Goal: Information Seeking & Learning: Learn about a topic

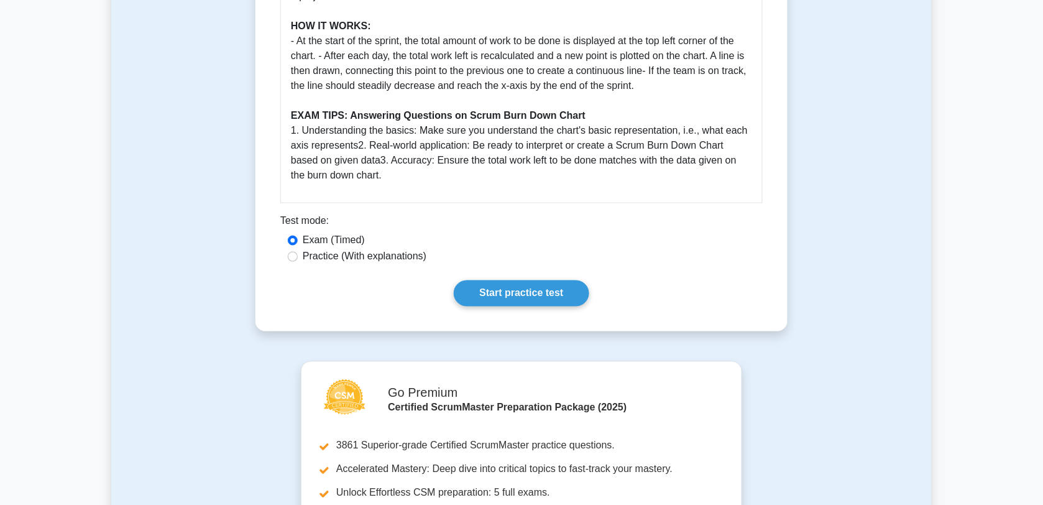
scroll to position [28, 0]
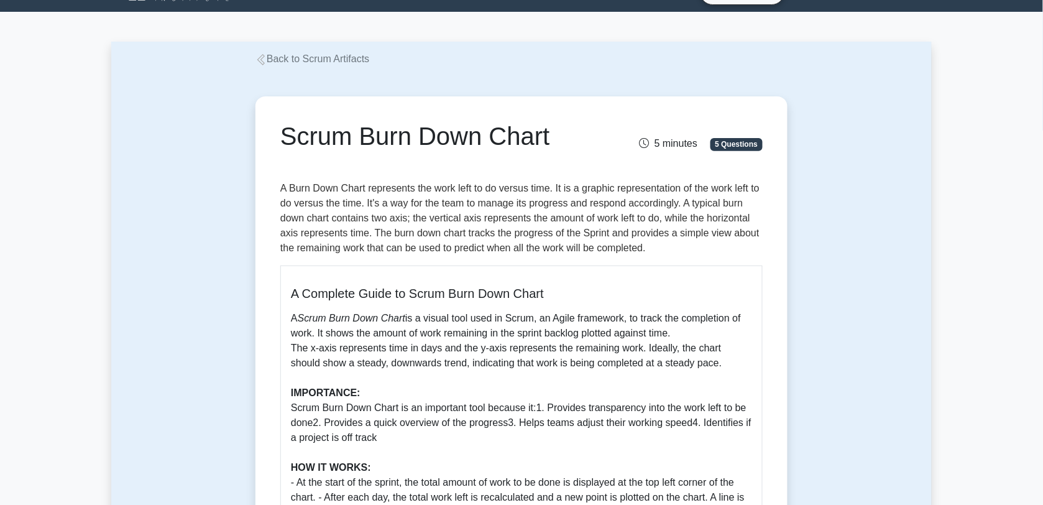
click at [305, 63] on link "Back to Scrum Artifacts" at bounding box center [312, 58] width 114 height 11
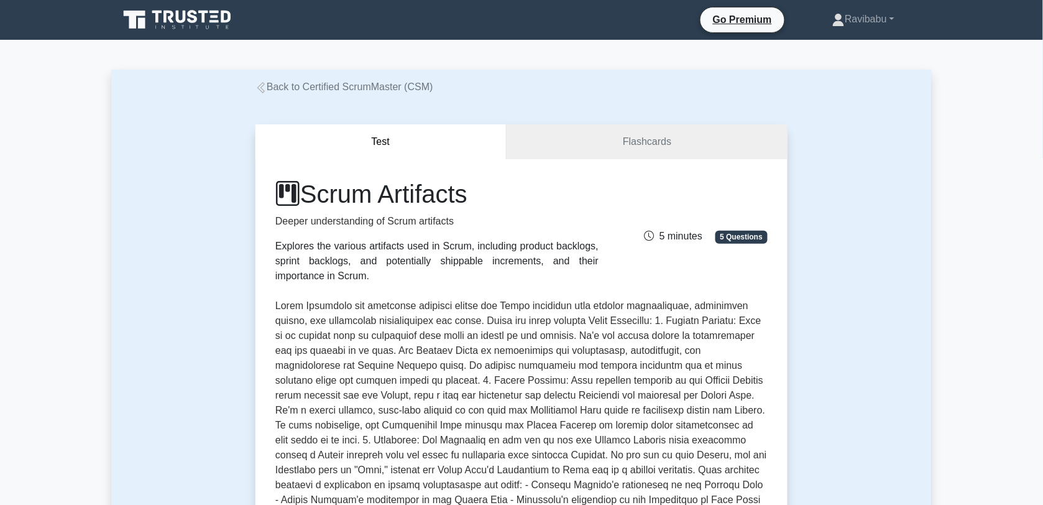
click at [322, 88] on link "Back to Certified ScrumMaster (CSM)" at bounding box center [344, 86] width 178 height 11
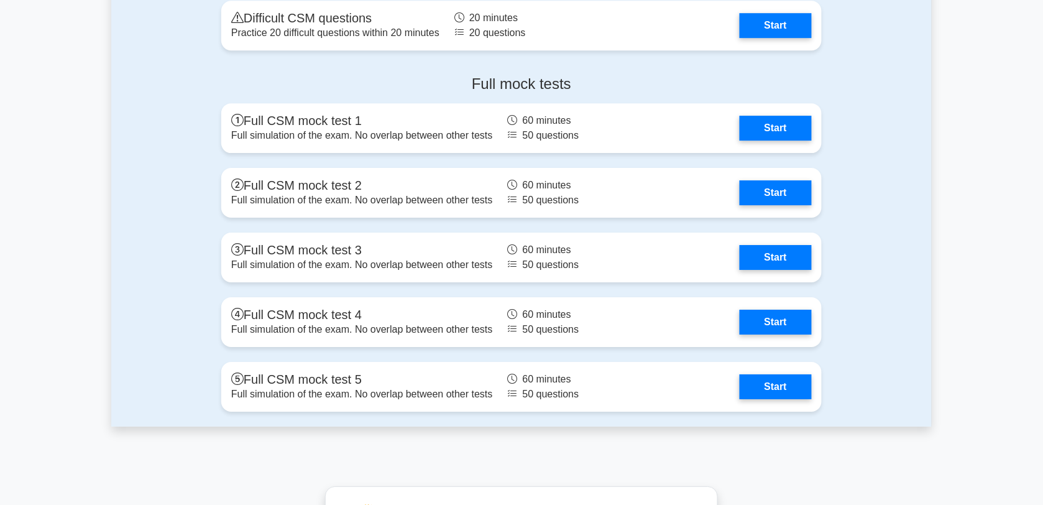
scroll to position [3932, 0]
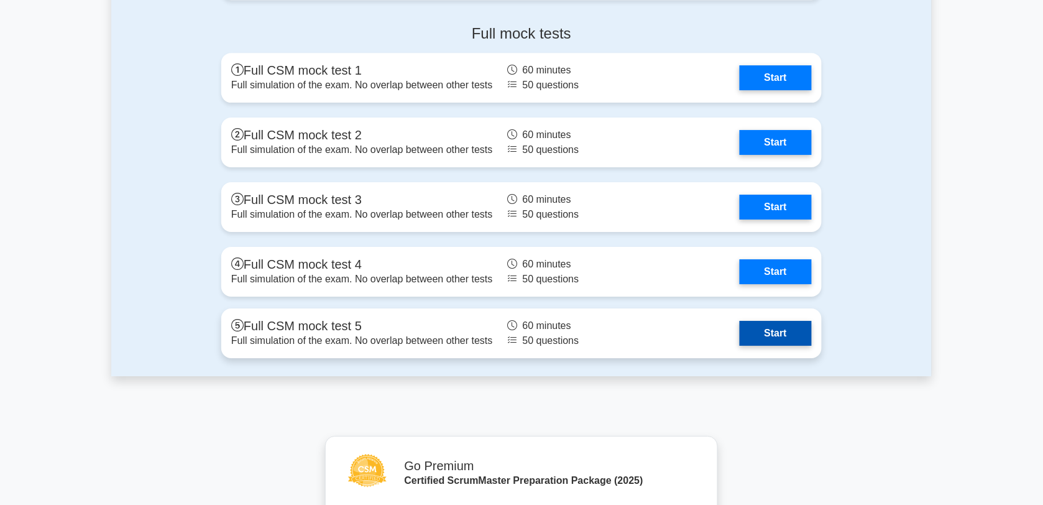
click at [782, 343] on link "Start" at bounding box center [776, 333] width 72 height 25
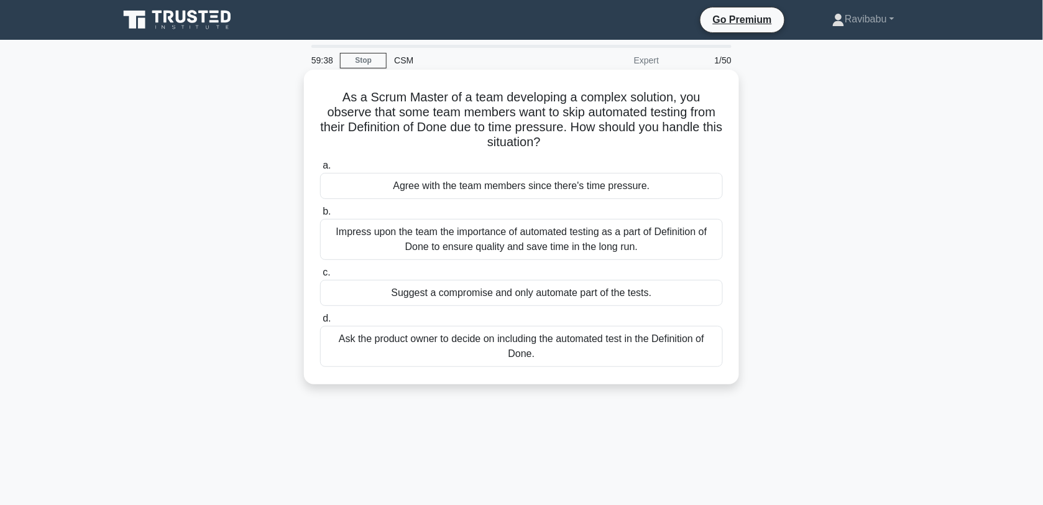
click at [651, 238] on div "Impress upon the team the importance of automated testing as a part of Definiti…" at bounding box center [521, 239] width 403 height 41
click at [320, 216] on input "b. Impress upon the team the importance of automated testing as a part of Defin…" at bounding box center [320, 212] width 0 height 8
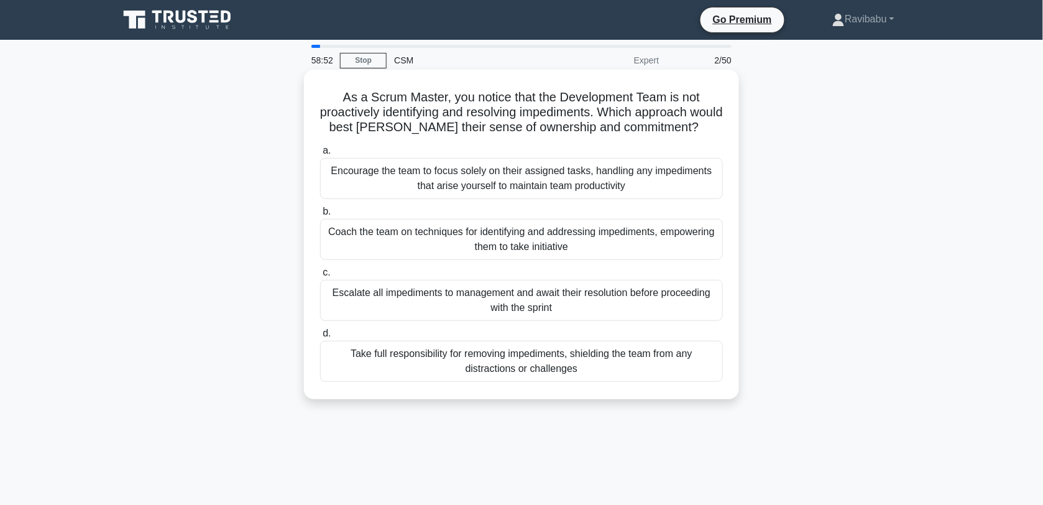
click at [589, 250] on div "Coach the team on techniques for identifying and addressing impediments, empowe…" at bounding box center [521, 239] width 403 height 41
click at [320, 216] on input "b. Coach the team on techniques for identifying and addressing impediments, emp…" at bounding box center [320, 212] width 0 height 8
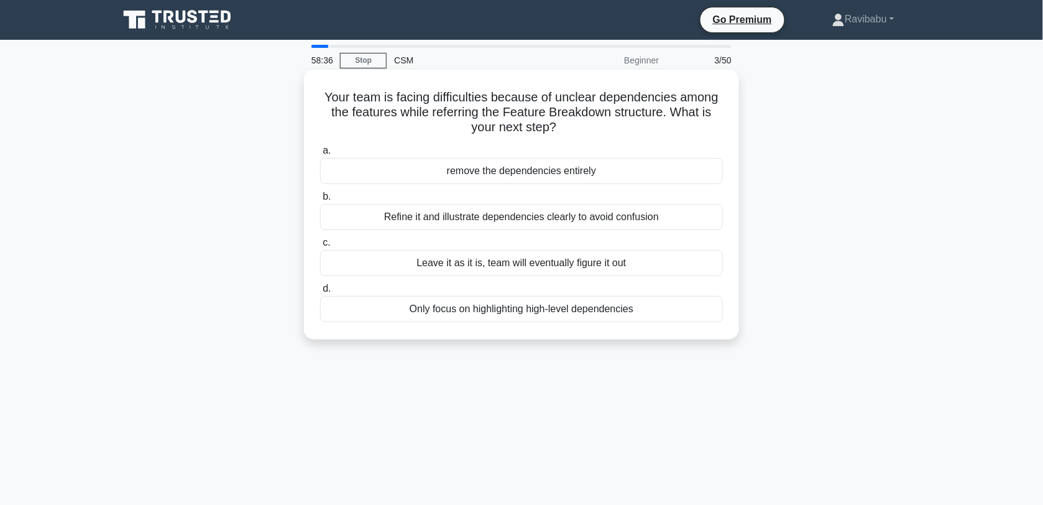
click at [583, 223] on div "Refine it and illustrate dependencies clearly to avoid confusion" at bounding box center [521, 217] width 403 height 26
click at [320, 201] on input "b. Refine it and illustrate dependencies clearly to avoid confusion" at bounding box center [320, 197] width 0 height 8
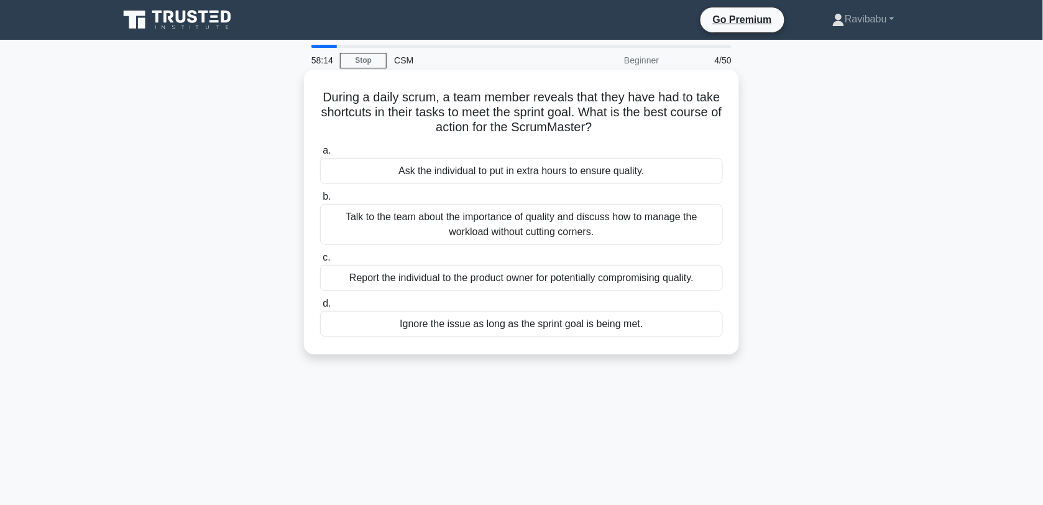
click at [587, 231] on div "Talk to the team about the importance of quality and discuss how to manage the …" at bounding box center [521, 224] width 403 height 41
click at [320, 201] on input "b. Talk to the team about the importance of quality and discuss how to manage t…" at bounding box center [320, 197] width 0 height 8
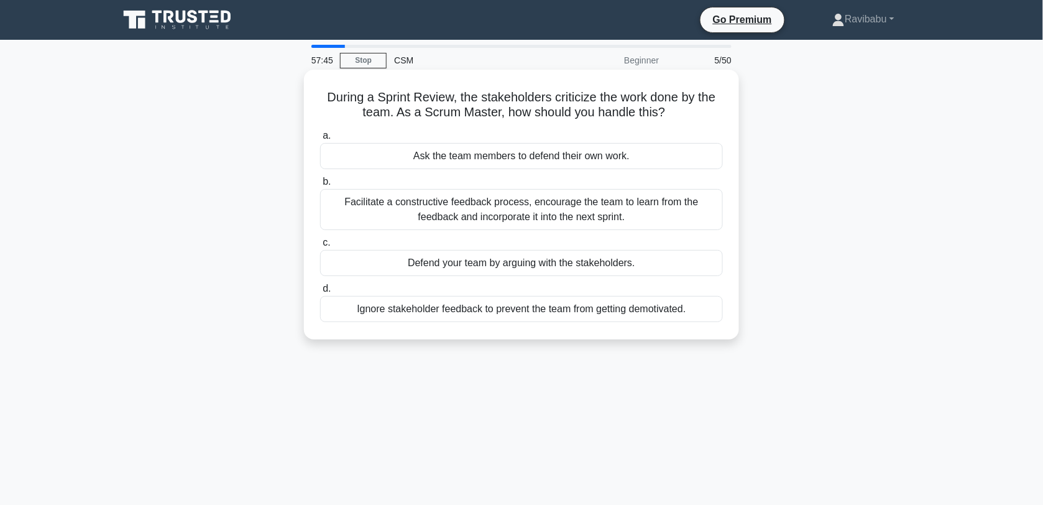
click at [581, 219] on div "Facilitate a constructive feedback process, encourage the team to learn from th…" at bounding box center [521, 209] width 403 height 41
click at [320, 186] on input "b. Facilitate a constructive feedback process, encourage the team to learn from…" at bounding box center [320, 182] width 0 height 8
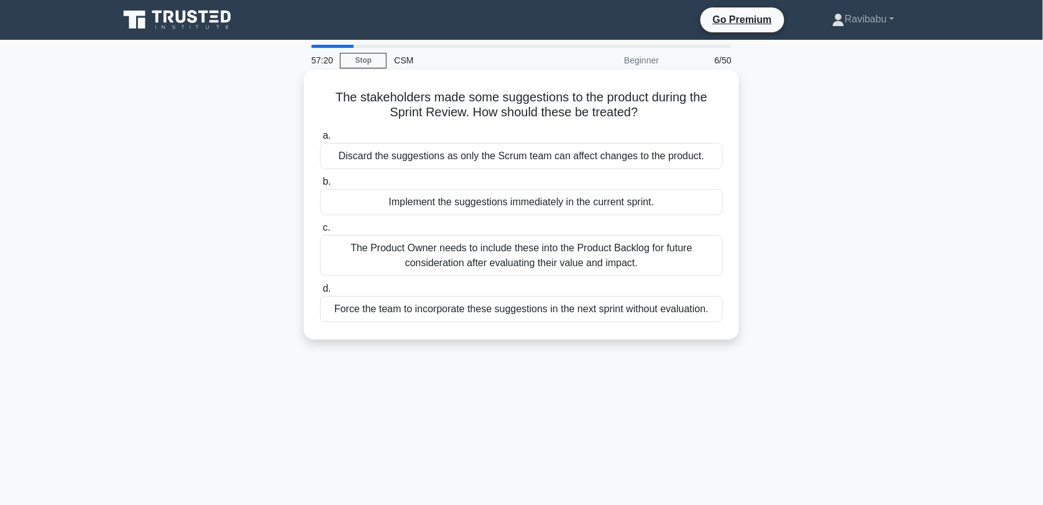
click at [577, 252] on div "The Product Owner needs to include these into the Product Backlog for future co…" at bounding box center [521, 255] width 403 height 41
click at [320, 232] on input "c. The Product Owner needs to include these into the Product Backlog for future…" at bounding box center [320, 228] width 0 height 8
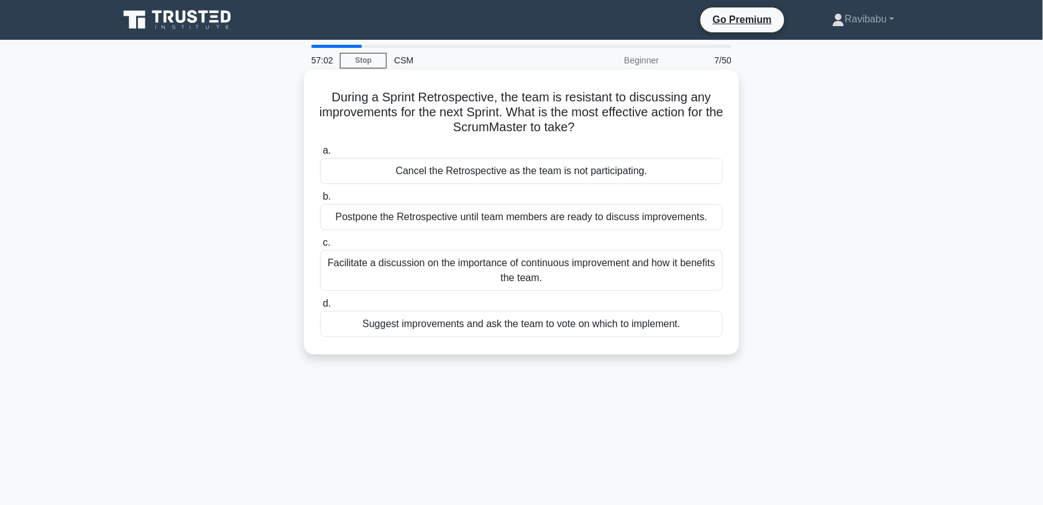
click at [579, 269] on div "Facilitate a discussion on the importance of continuous improvement and how it …" at bounding box center [521, 270] width 403 height 41
click at [320, 247] on input "c. Facilitate a discussion on the importance of continuous improvement and how …" at bounding box center [320, 243] width 0 height 8
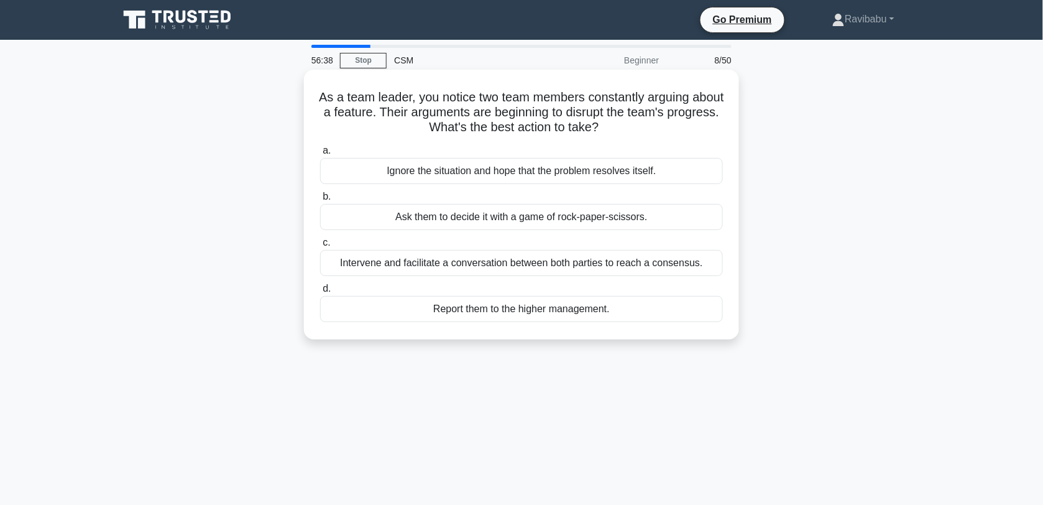
click at [579, 269] on div "Intervene and facilitate a conversation between both parties to reach a consens…" at bounding box center [521, 263] width 403 height 26
click at [320, 247] on input "c. Intervene and facilitate a conversation between both parties to reach a cons…" at bounding box center [320, 243] width 0 height 8
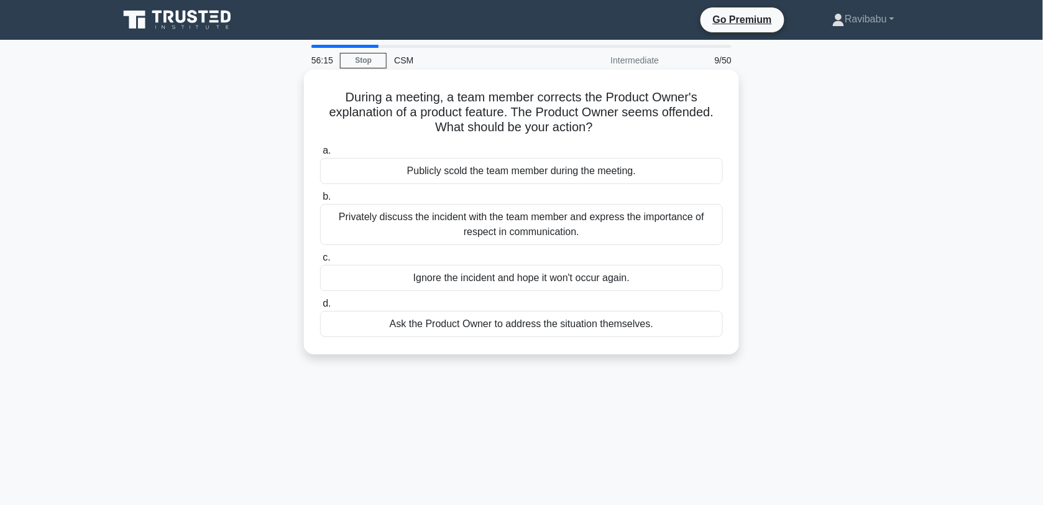
click at [569, 232] on div "Privately discuss the incident with the team member and express the importance …" at bounding box center [521, 224] width 403 height 41
click at [320, 201] on input "b. Privately discuss the incident with the team member and express the importan…" at bounding box center [320, 197] width 0 height 8
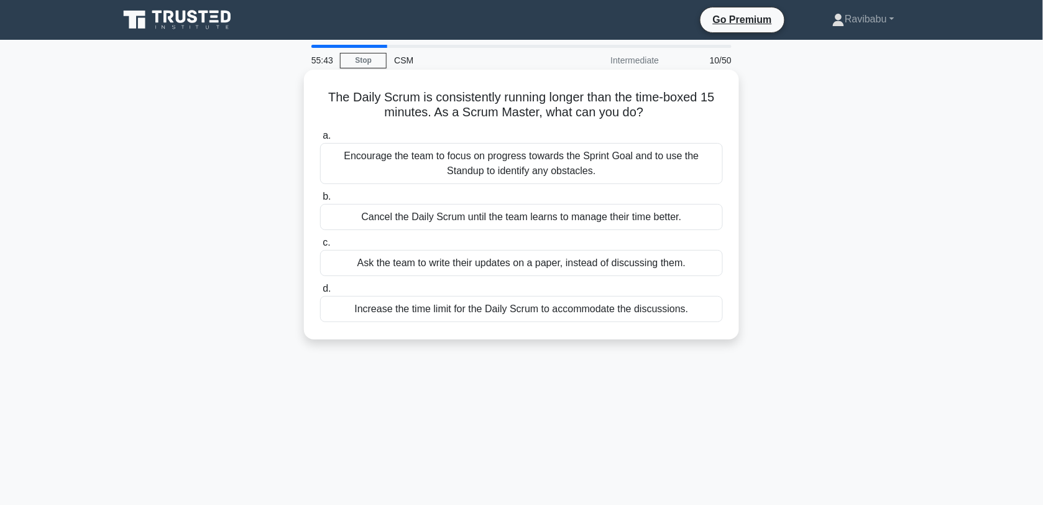
click at [544, 168] on div "Encourage the team to focus on progress towards the Sprint Goal and to use the …" at bounding box center [521, 163] width 403 height 41
click at [320, 140] on input "a. Encourage the team to focus on progress towards the Sprint Goal and to use t…" at bounding box center [320, 136] width 0 height 8
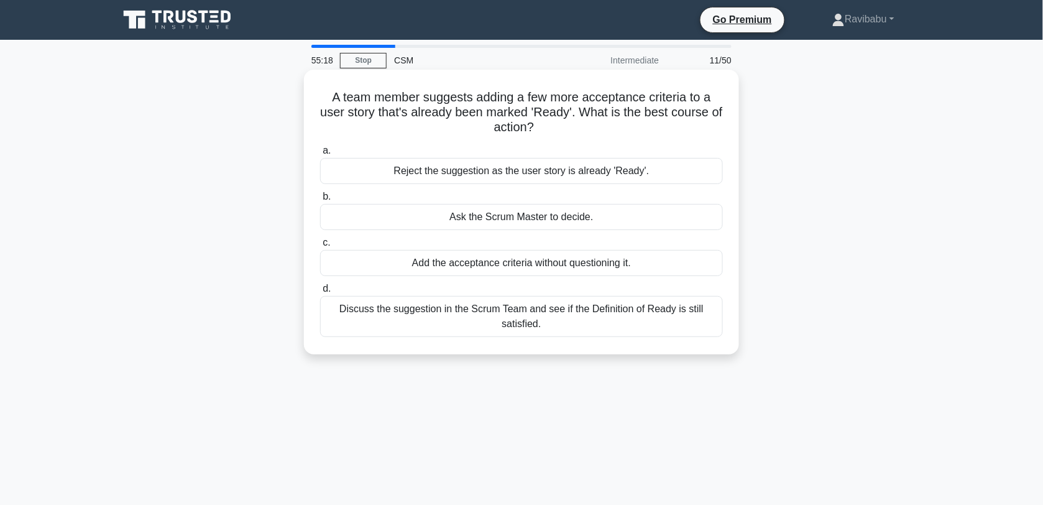
click at [579, 320] on div "Discuss the suggestion in the Scrum Team and see if the Definition of Ready is …" at bounding box center [521, 316] width 403 height 41
click at [320, 293] on input "d. Discuss the suggestion in the Scrum Team and see if the Definition of Ready …" at bounding box center [320, 289] width 0 height 8
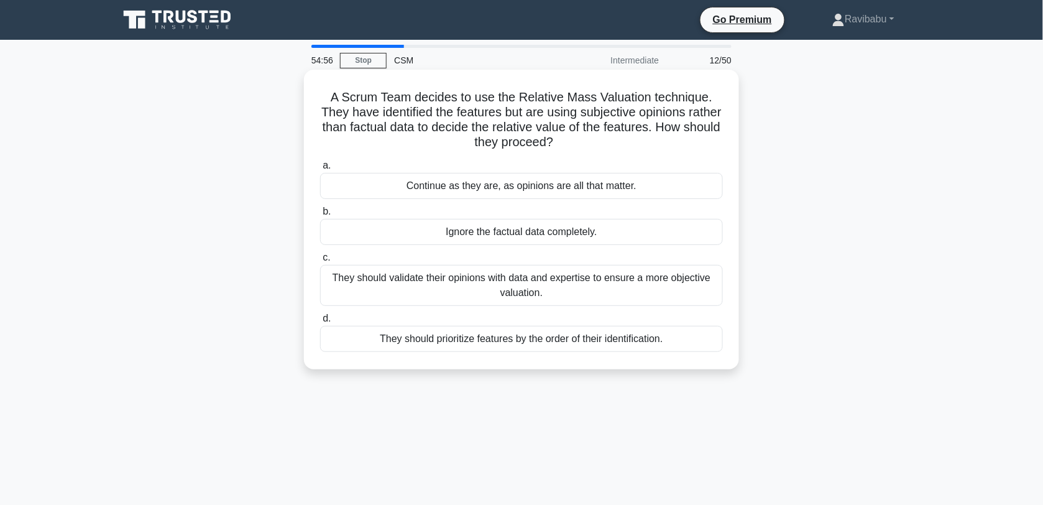
click at [564, 297] on div "They should validate their opinions with data and expertise to ensure a more ob…" at bounding box center [521, 285] width 403 height 41
click at [320, 262] on input "c. They should validate their opinions with data and expertise to ensure a more…" at bounding box center [320, 258] width 0 height 8
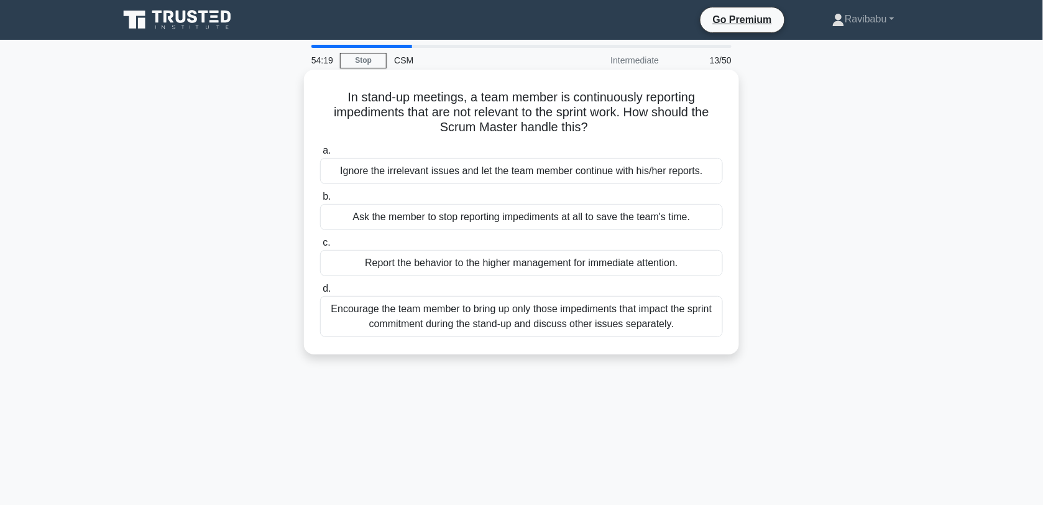
click at [571, 316] on div "Encourage the team member to bring up only those impediments that impact the sp…" at bounding box center [521, 316] width 403 height 41
click at [320, 293] on input "d. Encourage the team member to bring up only those impediments that impact the…" at bounding box center [320, 289] width 0 height 8
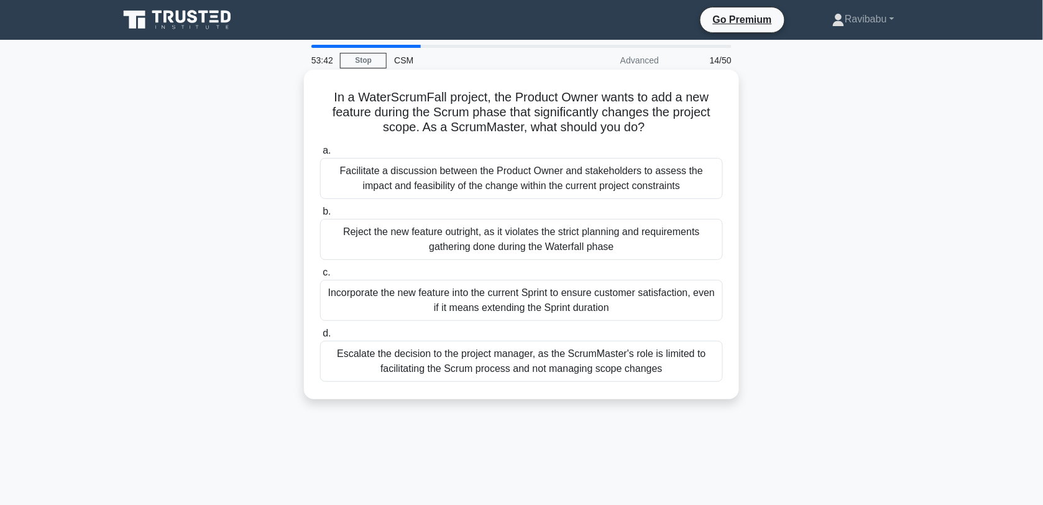
click at [515, 177] on div "Facilitate a discussion between the Product Owner and stakeholders to assess th…" at bounding box center [521, 178] width 403 height 41
click at [320, 155] on input "a. Facilitate a discussion between the Product Owner and stakeholders to assess…" at bounding box center [320, 151] width 0 height 8
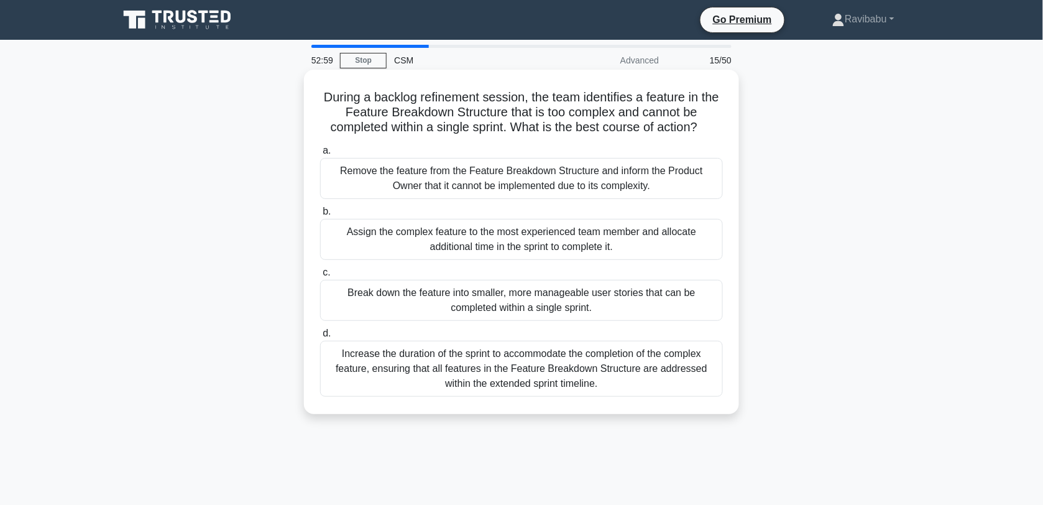
click at [535, 299] on div "Break down the feature into smaller, more manageable user stories that can be c…" at bounding box center [521, 300] width 403 height 41
click at [320, 277] on input "c. Break down the feature into smaller, more manageable user stories that can b…" at bounding box center [320, 273] width 0 height 8
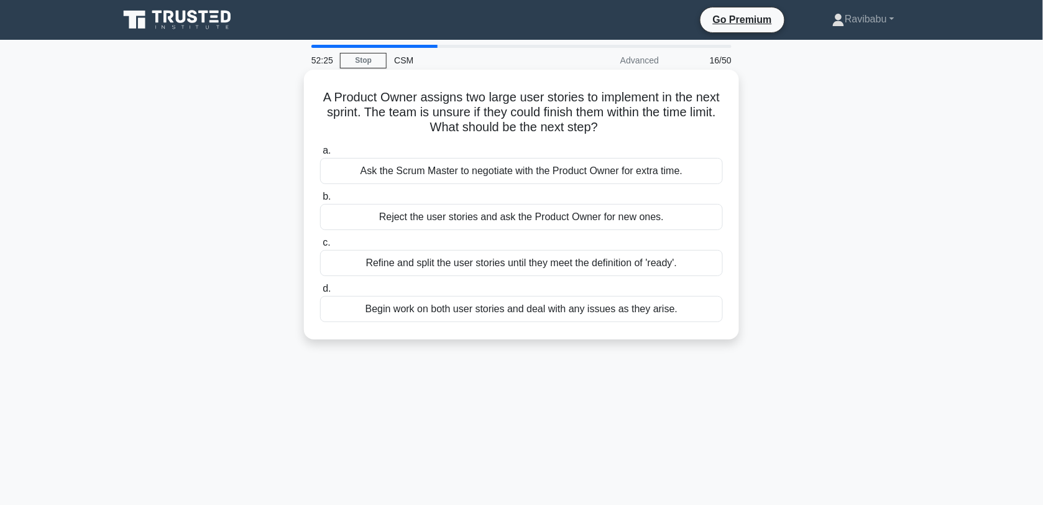
click at [530, 267] on div "Refine and split the user stories until they meet the definition of 'ready'." at bounding box center [521, 263] width 403 height 26
click at [320, 247] on input "c. Refine and split the user stories until they meet the definition of 'ready'." at bounding box center [320, 243] width 0 height 8
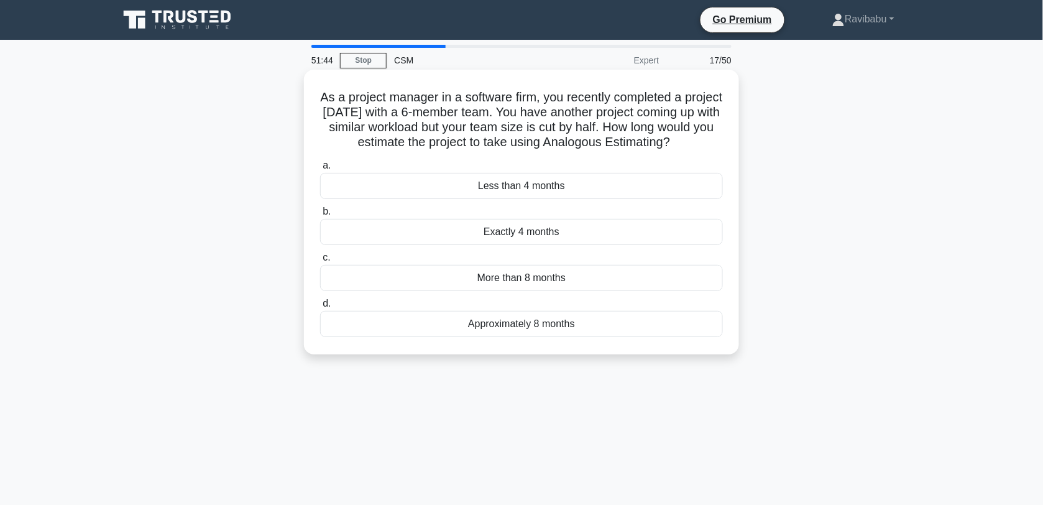
click at [538, 286] on div "More than 8 months" at bounding box center [521, 278] width 403 height 26
click at [320, 262] on input "c. More than 8 months" at bounding box center [320, 258] width 0 height 8
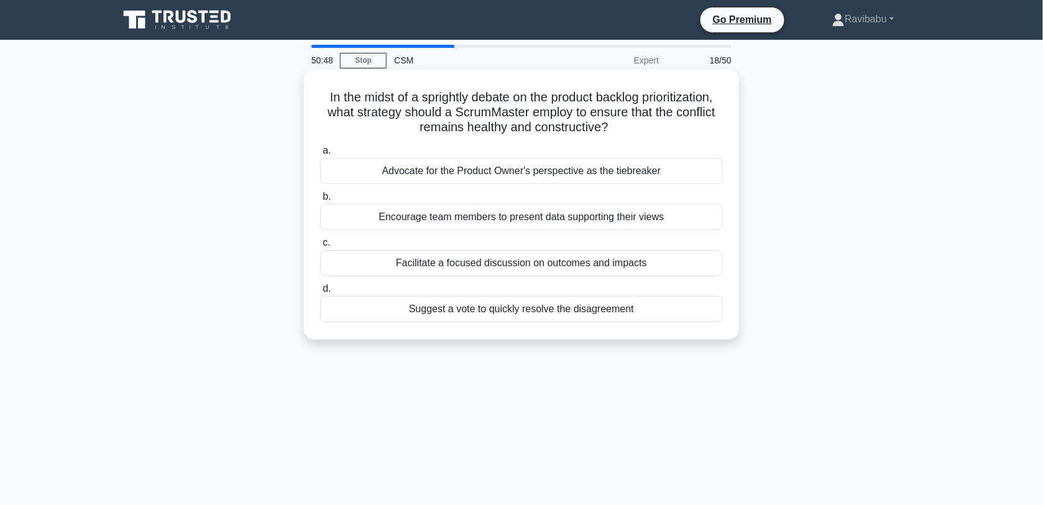
click at [527, 269] on div "Facilitate a focused discussion on outcomes and impacts" at bounding box center [521, 263] width 403 height 26
click at [320, 247] on input "c. Facilitate a focused discussion on outcomes and impacts" at bounding box center [320, 243] width 0 height 8
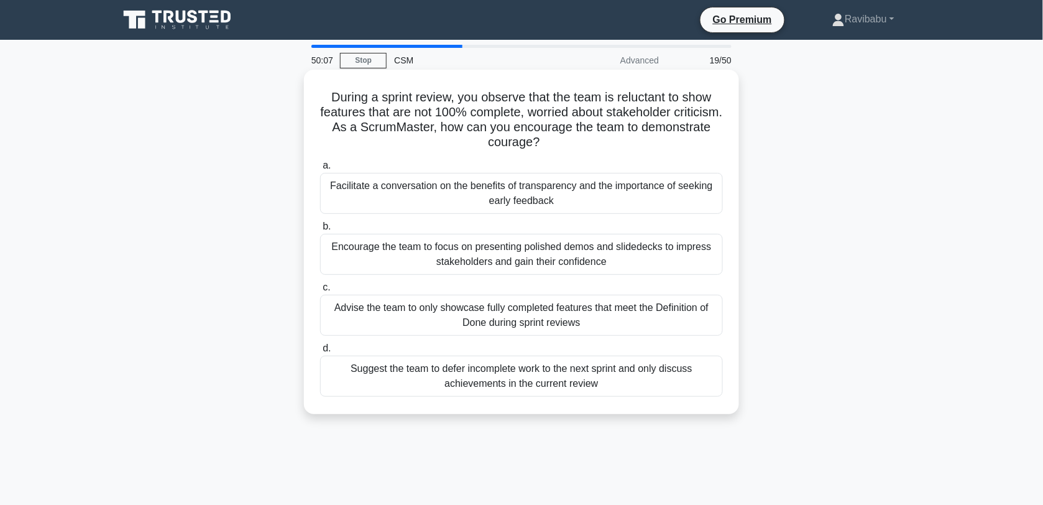
click at [520, 201] on div "Facilitate a conversation on the benefits of transparency and the importance of…" at bounding box center [521, 193] width 403 height 41
click at [320, 170] on input "a. Facilitate a conversation on the benefits of transparency and the importance…" at bounding box center [320, 166] width 0 height 8
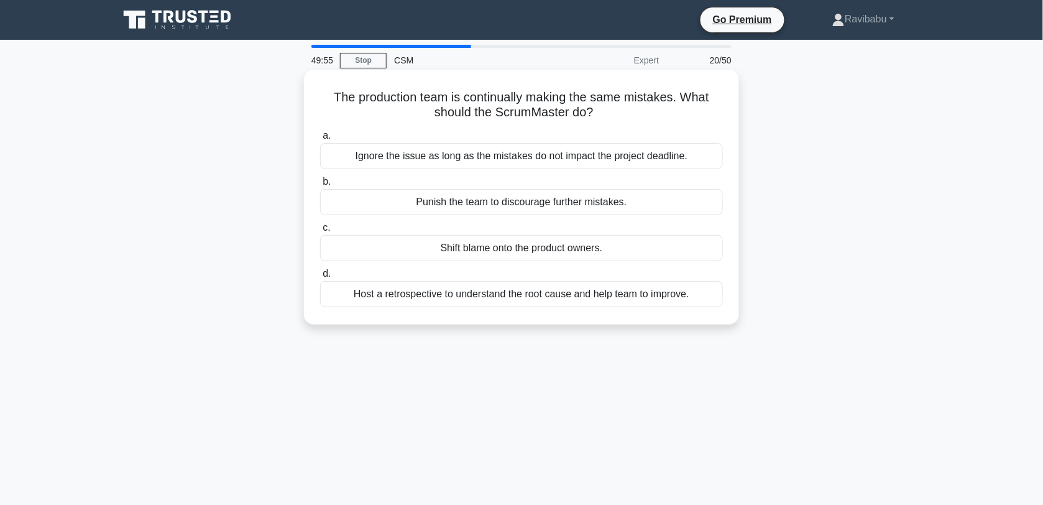
click at [541, 294] on div "Host a retrospective to understand the root cause and help team to improve." at bounding box center [521, 294] width 403 height 26
click at [320, 278] on input "d. Host a retrospective to understand the root cause and help team to improve." at bounding box center [320, 274] width 0 height 8
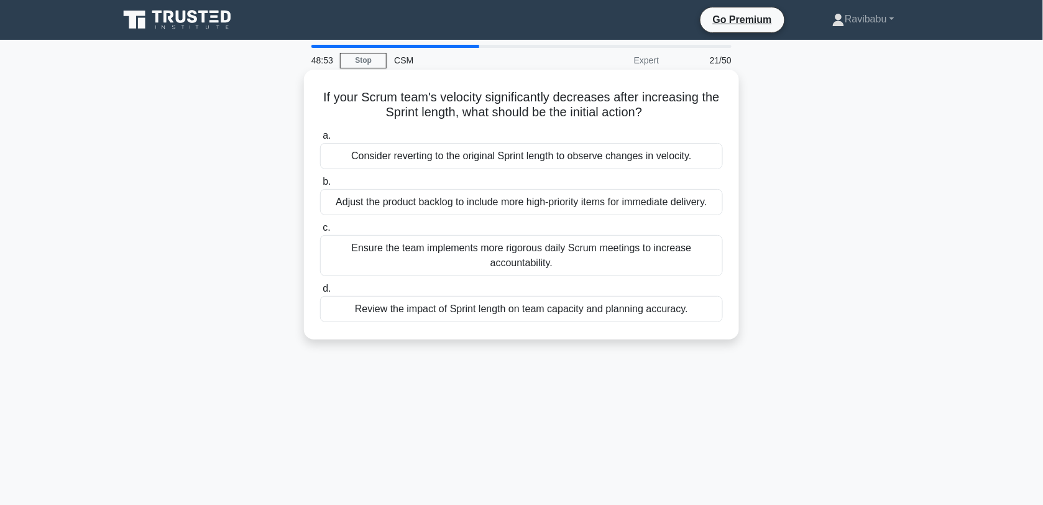
click at [548, 308] on div "Review the impact of Sprint length on team capacity and planning accuracy." at bounding box center [521, 309] width 403 height 26
click at [320, 293] on input "d. Review the impact of Sprint length on team capacity and planning accuracy." at bounding box center [320, 289] width 0 height 8
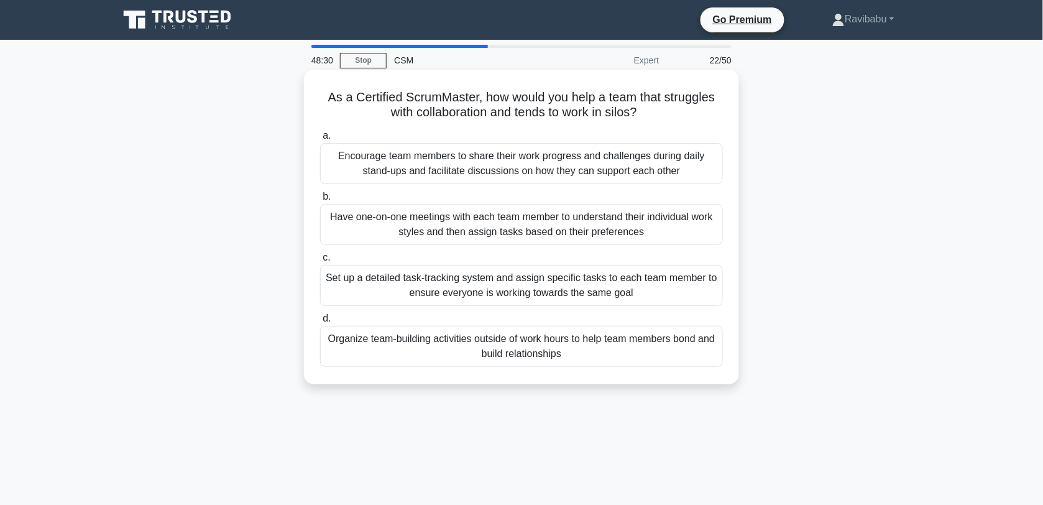
click at [513, 166] on div "Encourage team members to share their work progress and challenges during daily…" at bounding box center [521, 163] width 403 height 41
click at [320, 140] on input "a. Encourage team members to share their work progress and challenges during da…" at bounding box center [320, 136] width 0 height 8
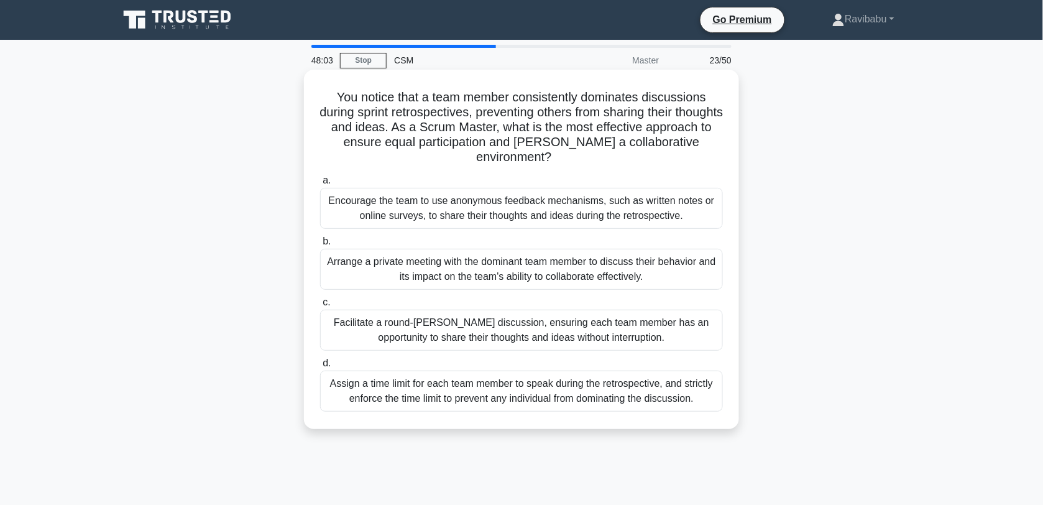
click at [558, 341] on div "Facilitate a round-[PERSON_NAME] discussion, ensuring each team member has an o…" at bounding box center [521, 330] width 403 height 41
click at [320, 306] on input "c. Facilitate a round-[PERSON_NAME] discussion, ensuring each team member has a…" at bounding box center [320, 302] width 0 height 8
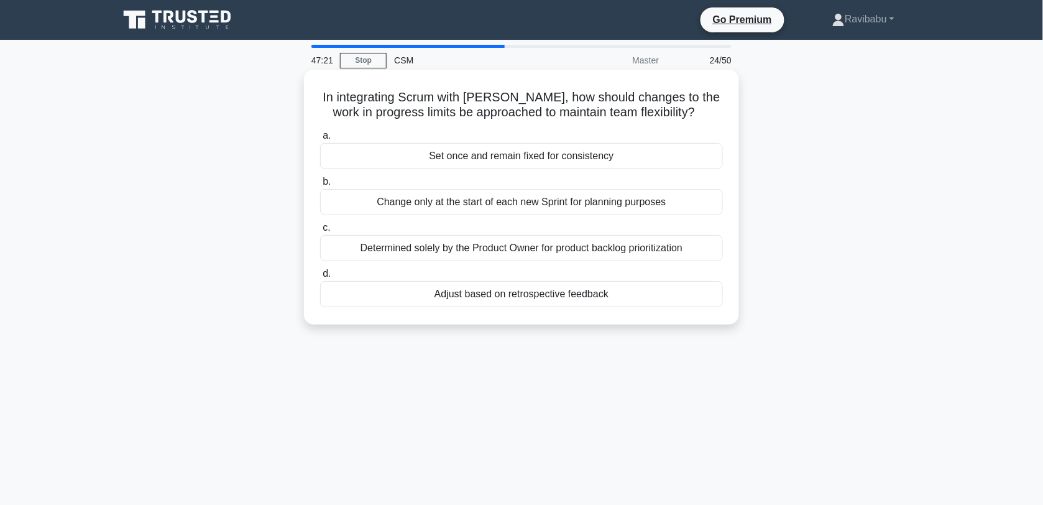
click at [540, 298] on div "Adjust based on retrospective feedback" at bounding box center [521, 294] width 403 height 26
click at [320, 278] on input "d. Adjust based on retrospective feedback" at bounding box center [320, 274] width 0 height 8
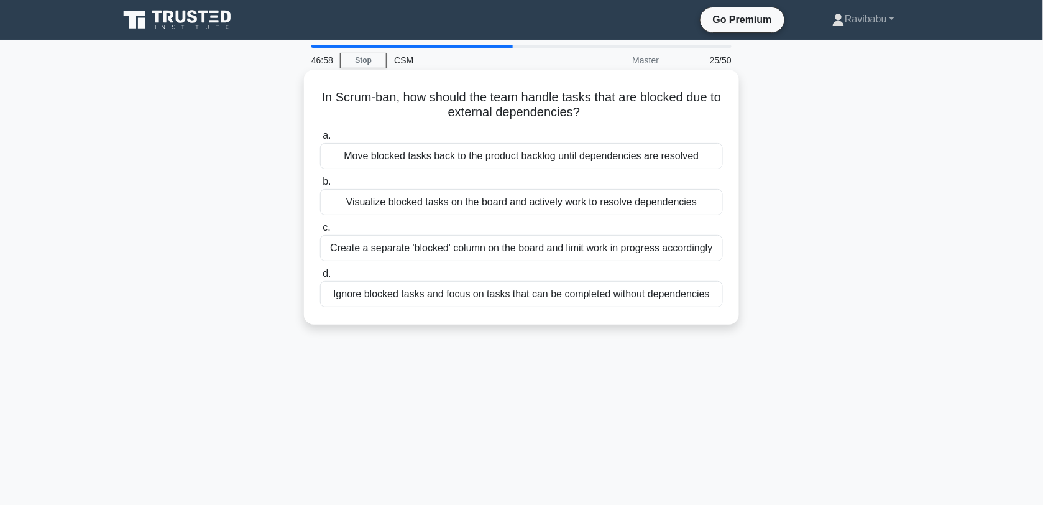
click at [502, 213] on div "Visualize blocked tasks on the board and actively work to resolve dependencies" at bounding box center [521, 202] width 403 height 26
click at [320, 186] on input "b. Visualize blocked tasks on the board and actively work to resolve dependenci…" at bounding box center [320, 182] width 0 height 8
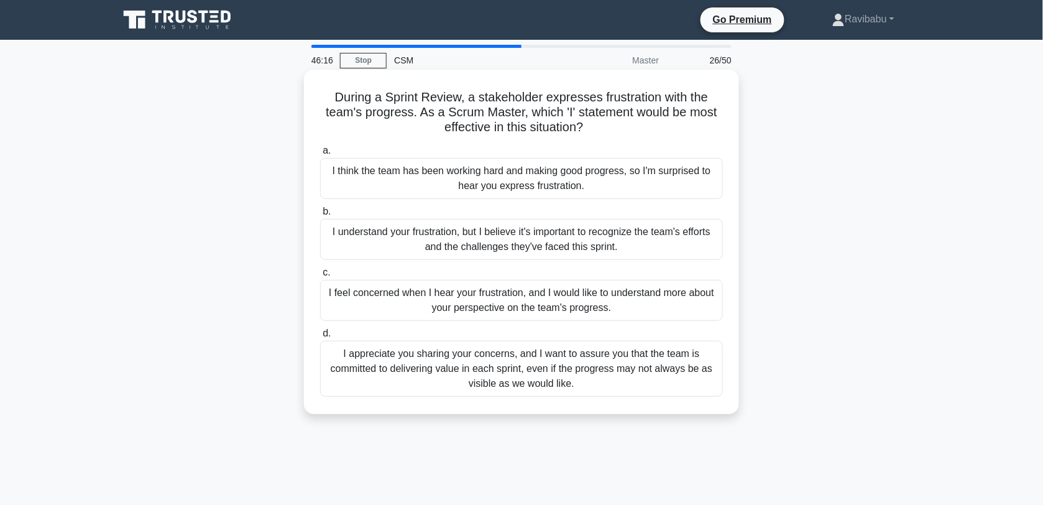
click at [529, 380] on div "I appreciate you sharing your concerns, and I want to assure you that the team …" at bounding box center [521, 369] width 403 height 56
click at [320, 338] on input "d. I appreciate you sharing your concerns, and I want to assure you that the te…" at bounding box center [320, 333] width 0 height 8
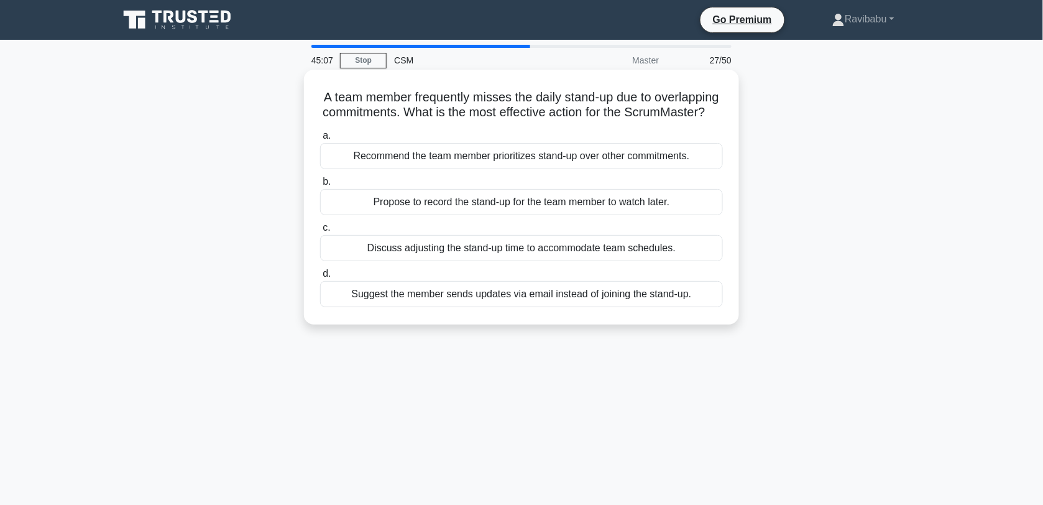
click at [516, 307] on div "Suggest the member sends updates via email instead of joining the stand-up." at bounding box center [521, 294] width 403 height 26
click at [320, 278] on input "d. Suggest the member sends updates via email instead of joining the stand-up." at bounding box center [320, 274] width 0 height 8
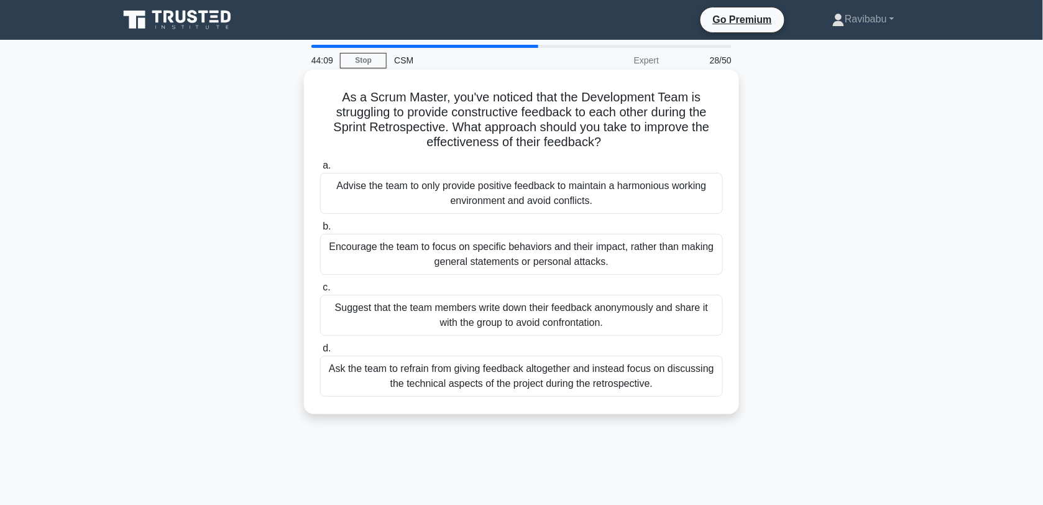
click at [516, 261] on div "Encourage the team to focus on specific behaviors and their impact, rather than…" at bounding box center [521, 254] width 403 height 41
click at [320, 231] on input "b. Encourage the team to focus on specific behaviors and their impact, rather t…" at bounding box center [320, 227] width 0 height 8
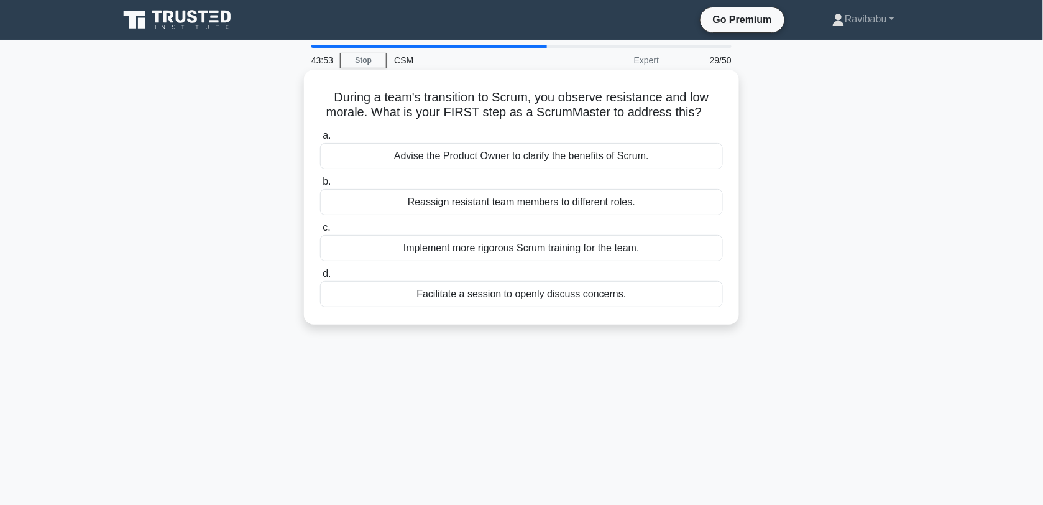
click at [531, 295] on div "Facilitate a session to openly discuss concerns." at bounding box center [521, 294] width 403 height 26
click at [320, 278] on input "d. Facilitate a session to openly discuss concerns." at bounding box center [320, 274] width 0 height 8
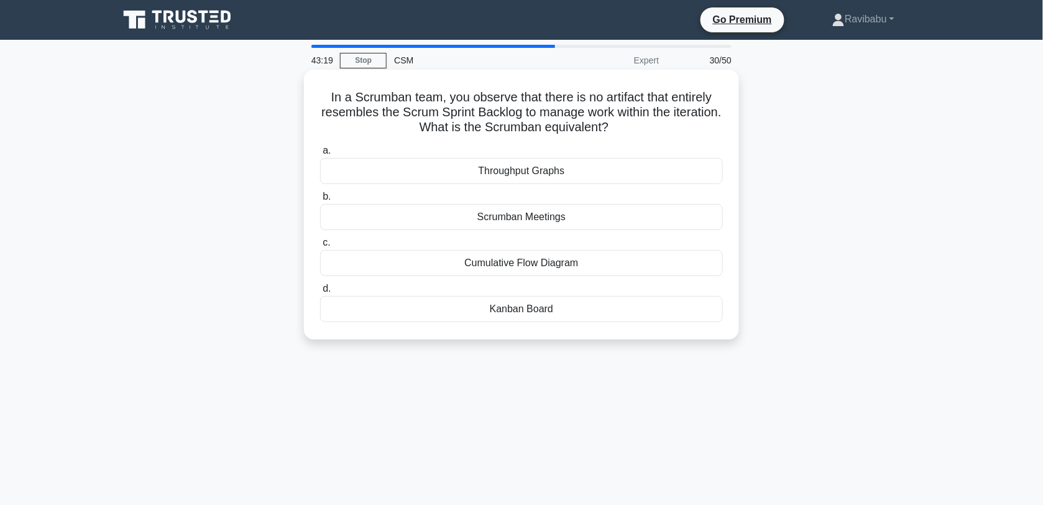
click at [526, 271] on div "Cumulative Flow Diagram" at bounding box center [521, 263] width 403 height 26
click at [320, 247] on input "c. Cumulative Flow Diagram" at bounding box center [320, 243] width 0 height 8
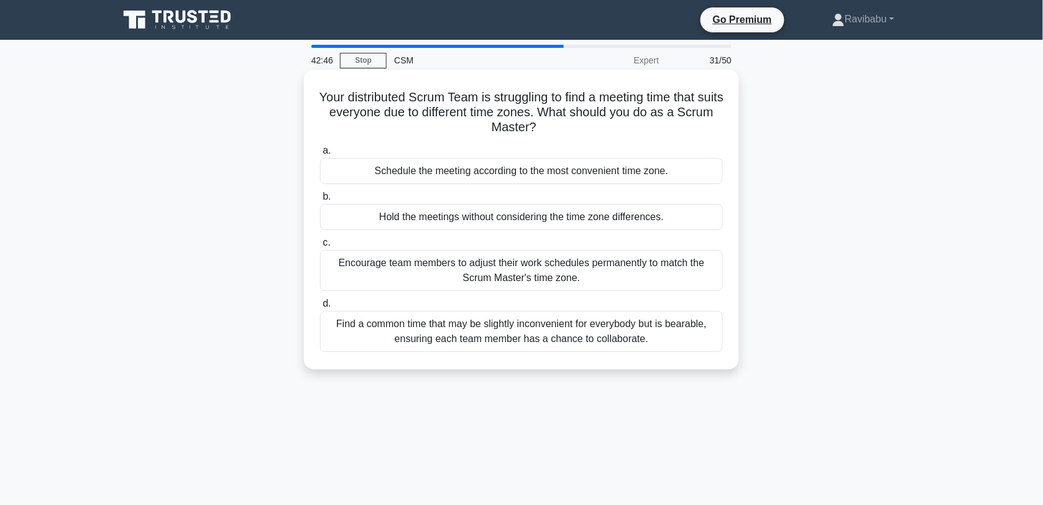
click at [536, 324] on div "Find a common time that may be slightly inconvenient for everybody but is beara…" at bounding box center [521, 331] width 403 height 41
click at [320, 308] on input "d. Find a common time that may be slightly inconvenient for everybody but is be…" at bounding box center [320, 304] width 0 height 8
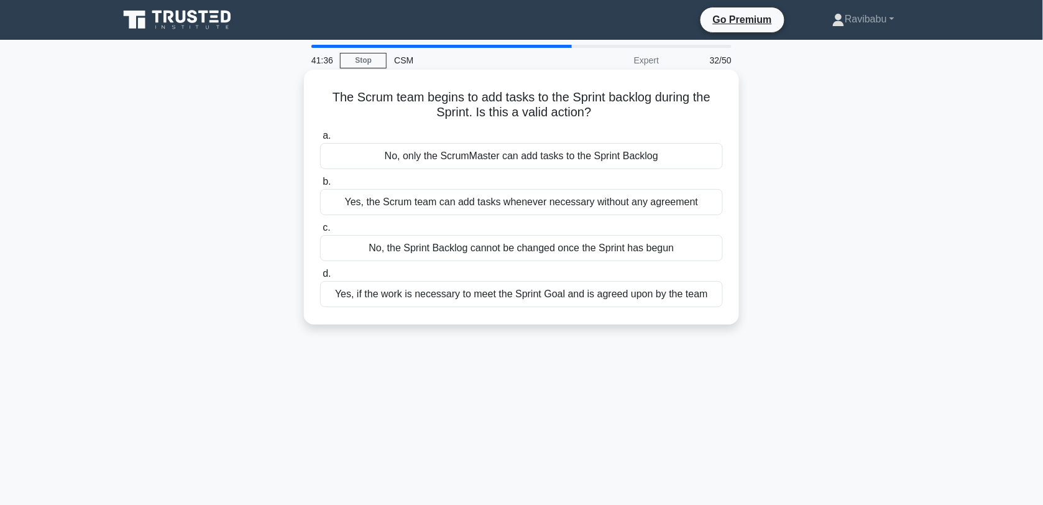
click at [514, 249] on div "No, the Sprint Backlog cannot be changed once the Sprint has begun" at bounding box center [521, 248] width 403 height 26
click at [320, 232] on input "c. No, the Sprint Backlog cannot be changed once the Sprint has begun" at bounding box center [320, 228] width 0 height 8
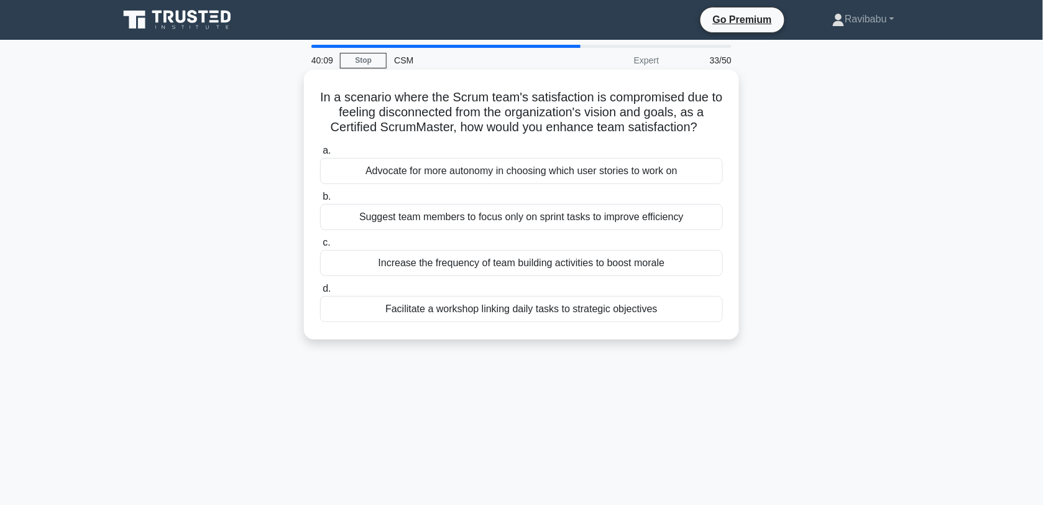
click at [551, 309] on div "Facilitate a workshop linking daily tasks to strategic objectives" at bounding box center [521, 309] width 403 height 26
click at [320, 293] on input "d. Facilitate a workshop linking daily tasks to strategic objectives" at bounding box center [320, 289] width 0 height 8
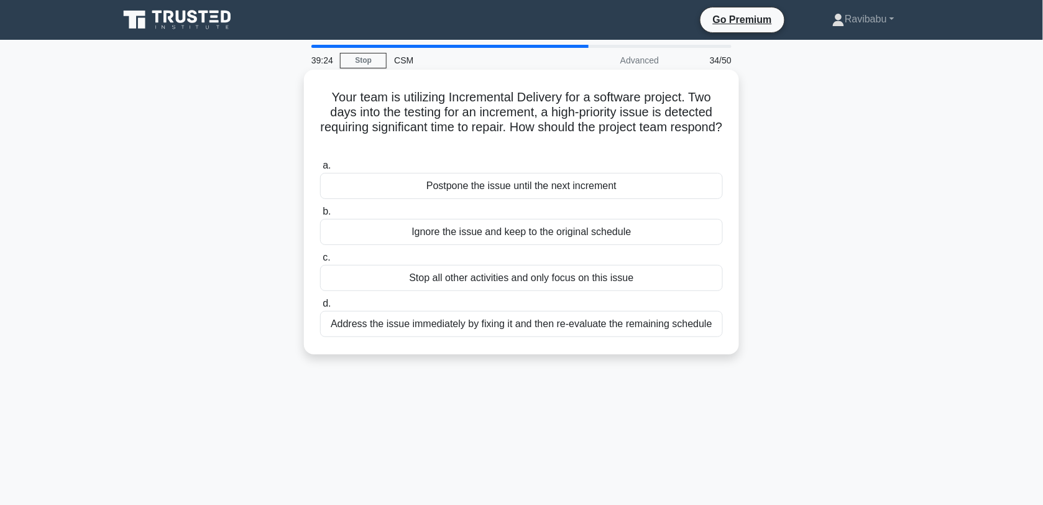
click at [556, 324] on div "Address the issue immediately by fixing it and then re-evaluate the remaining s…" at bounding box center [521, 324] width 403 height 26
click at [320, 308] on input "d. Address the issue immediately by fixing it and then re-evaluate the remainin…" at bounding box center [320, 304] width 0 height 8
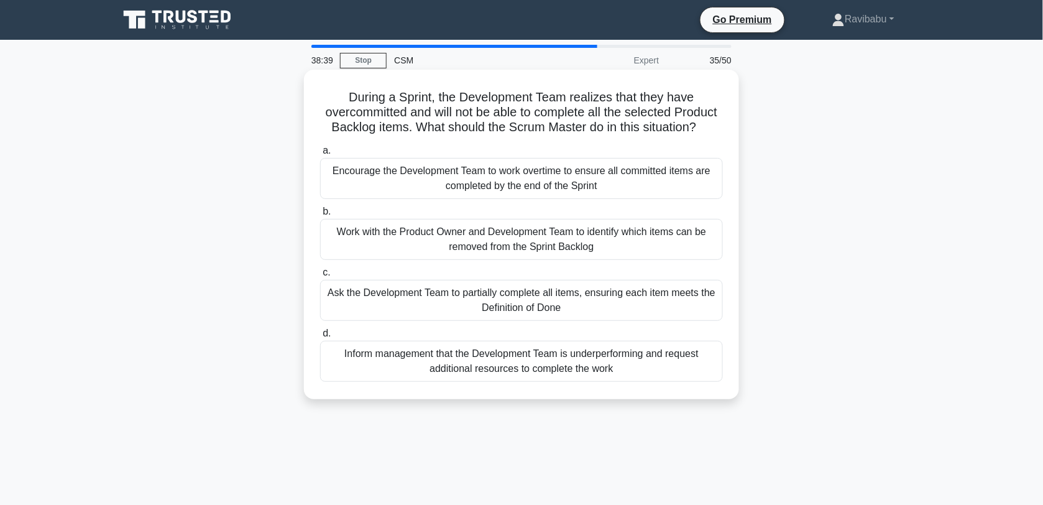
click at [548, 260] on div "Work with the Product Owner and Development Team to identify which items can be…" at bounding box center [521, 239] width 403 height 41
click at [320, 216] on input "b. Work with the Product Owner and Development Team to identify which items can…" at bounding box center [320, 212] width 0 height 8
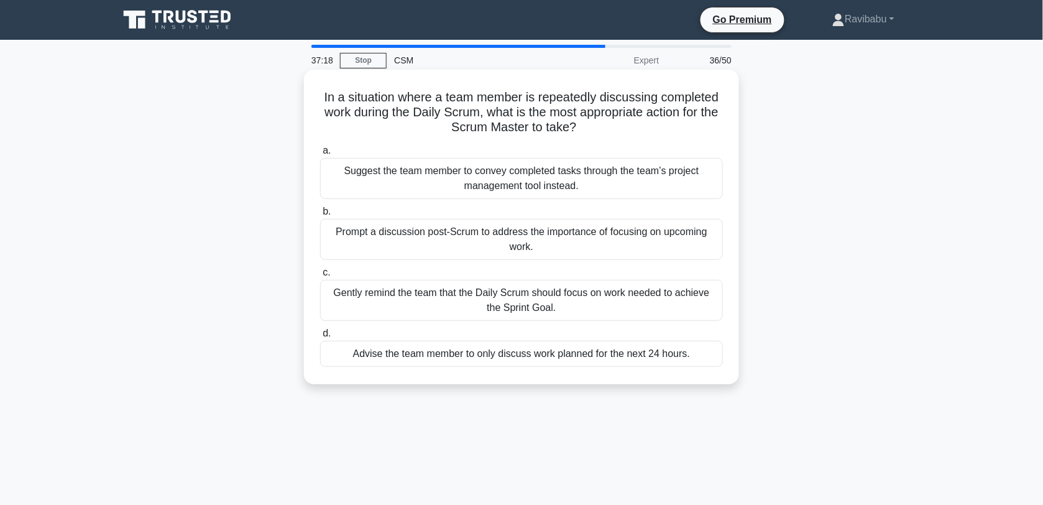
click at [559, 349] on div "Advise the team member to only discuss work planned for the next 24 hours." at bounding box center [521, 354] width 403 height 26
click at [320, 338] on input "d. Advise the team member to only discuss work planned for the next 24 hours." at bounding box center [320, 333] width 0 height 8
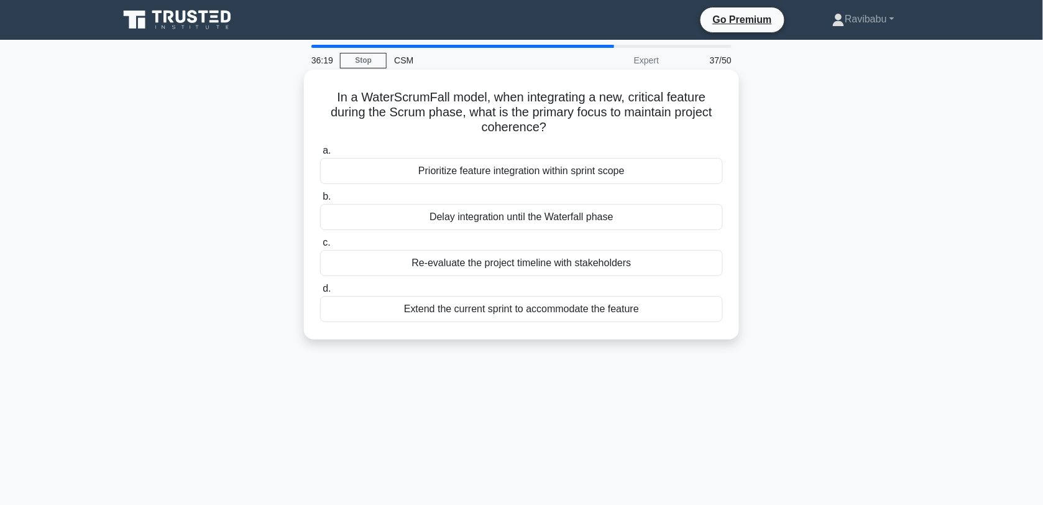
click at [500, 180] on div "Prioritize feature integration within sprint scope" at bounding box center [521, 171] width 403 height 26
click at [320, 155] on input "a. Prioritize feature integration within sprint scope" at bounding box center [320, 151] width 0 height 8
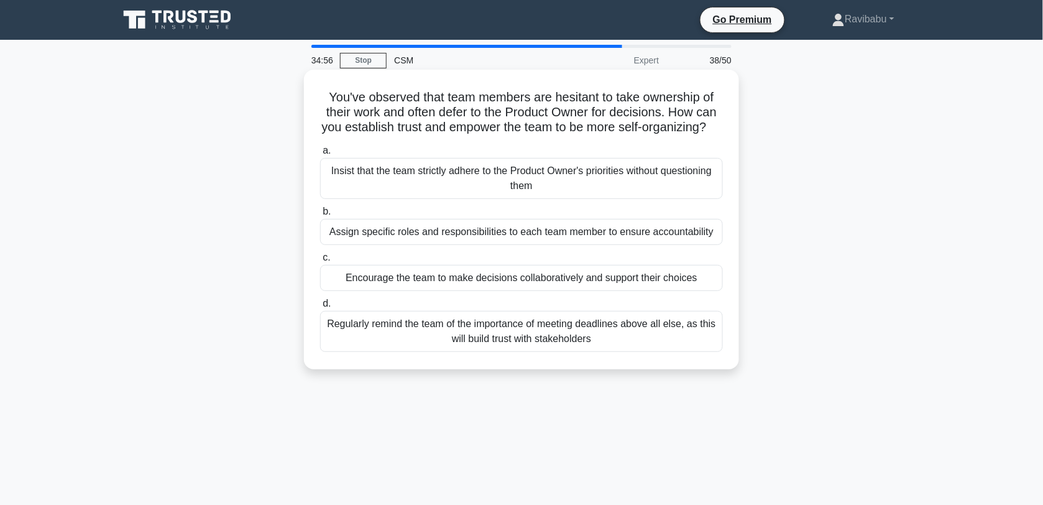
click at [517, 291] on div "Encourage the team to make decisions collaboratively and support their choices" at bounding box center [521, 278] width 403 height 26
click at [320, 262] on input "c. Encourage the team to make decisions collaboratively and support their choic…" at bounding box center [320, 258] width 0 height 8
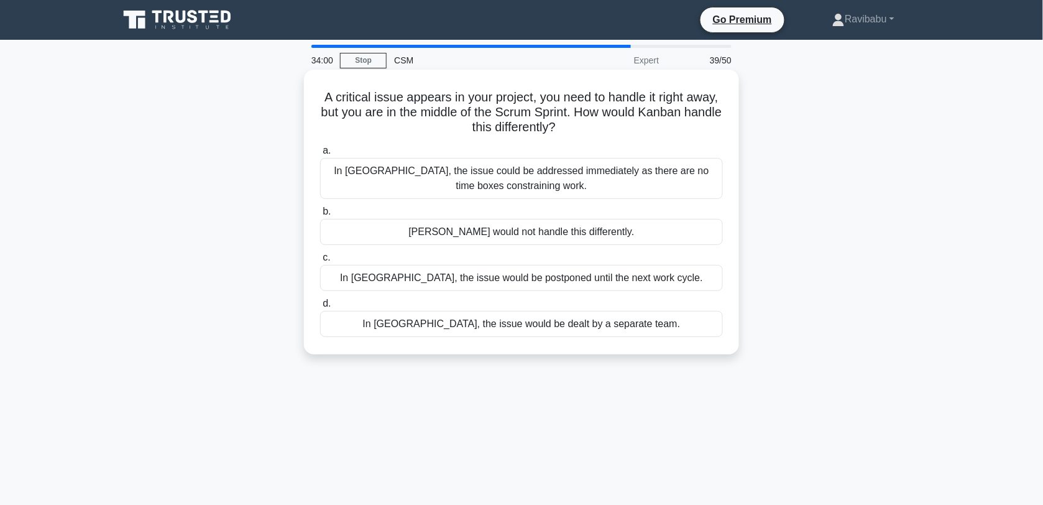
click at [523, 182] on div "In [GEOGRAPHIC_DATA], the issue could be addressed immediately as there are no …" at bounding box center [521, 178] width 403 height 41
click at [320, 155] on input "a. In [GEOGRAPHIC_DATA], the issue could be addressed immediately as there are …" at bounding box center [320, 151] width 0 height 8
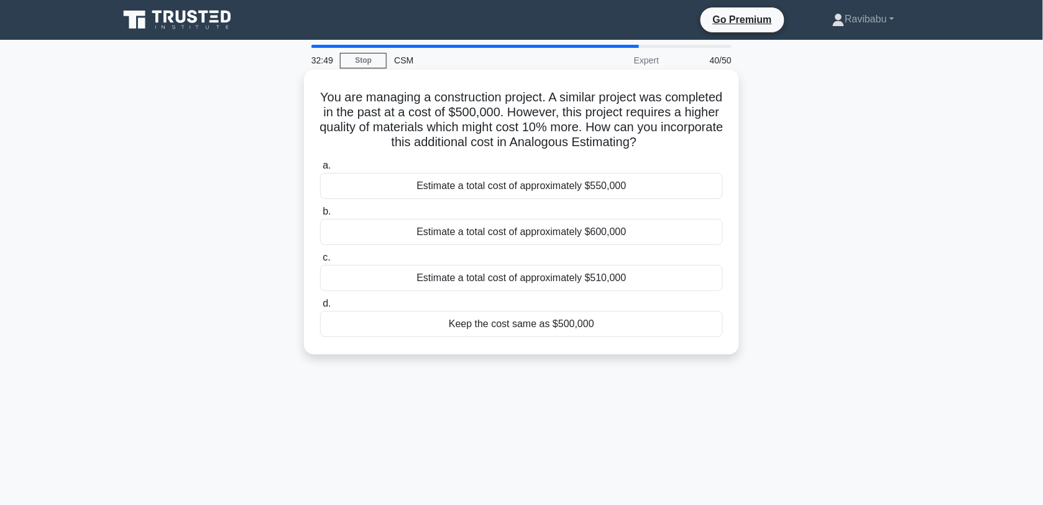
click at [556, 191] on div "Estimate a total cost of approximately $550,000" at bounding box center [521, 186] width 403 height 26
click at [320, 170] on input "a. Estimate a total cost of approximately $550,000" at bounding box center [320, 166] width 0 height 8
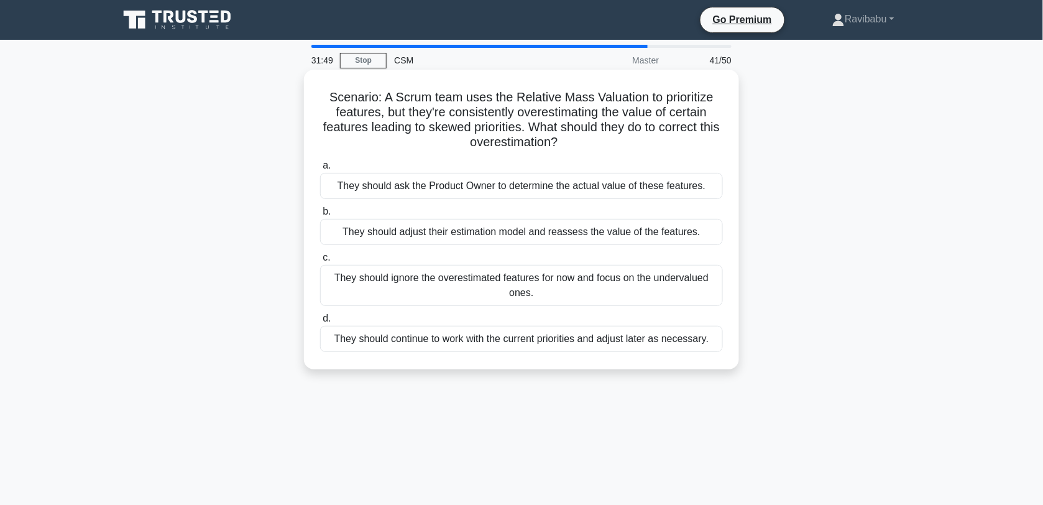
click at [566, 234] on div "They should adjust their estimation model and reassess the value of the feature…" at bounding box center [521, 232] width 403 height 26
click at [320, 216] on input "b. They should adjust their estimation model and reassess the value of the feat…" at bounding box center [320, 212] width 0 height 8
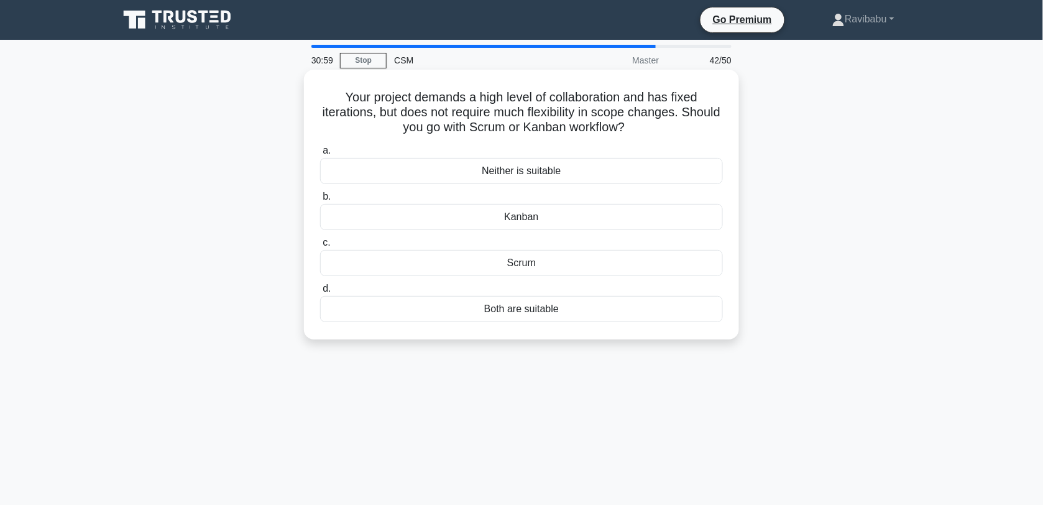
click at [558, 306] on div "Both are suitable" at bounding box center [521, 309] width 403 height 26
click at [320, 293] on input "d. Both are suitable" at bounding box center [320, 289] width 0 height 8
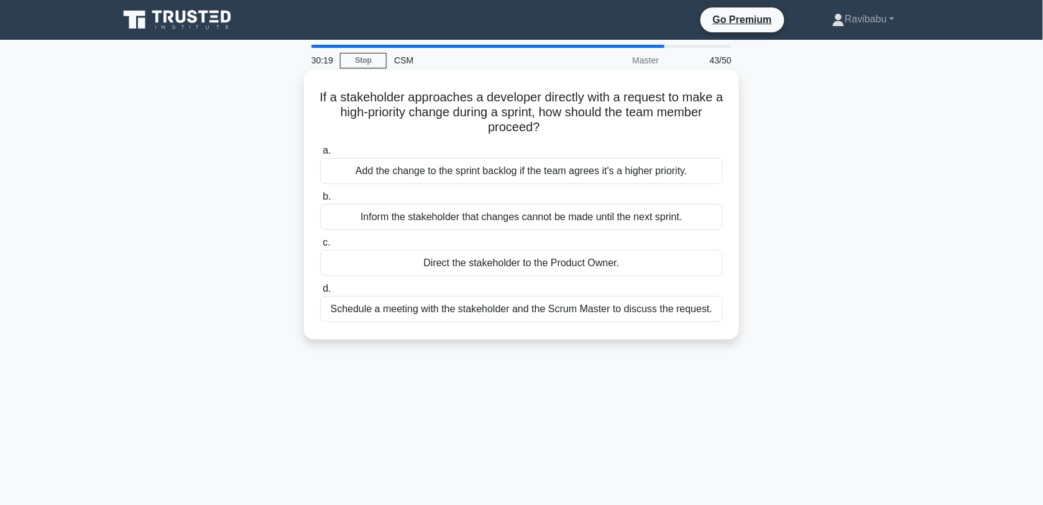
click at [544, 270] on div "Direct the stakeholder to the Product Owner." at bounding box center [521, 263] width 403 height 26
click at [320, 247] on input "c. Direct the stakeholder to the Product Owner." at bounding box center [320, 243] width 0 height 8
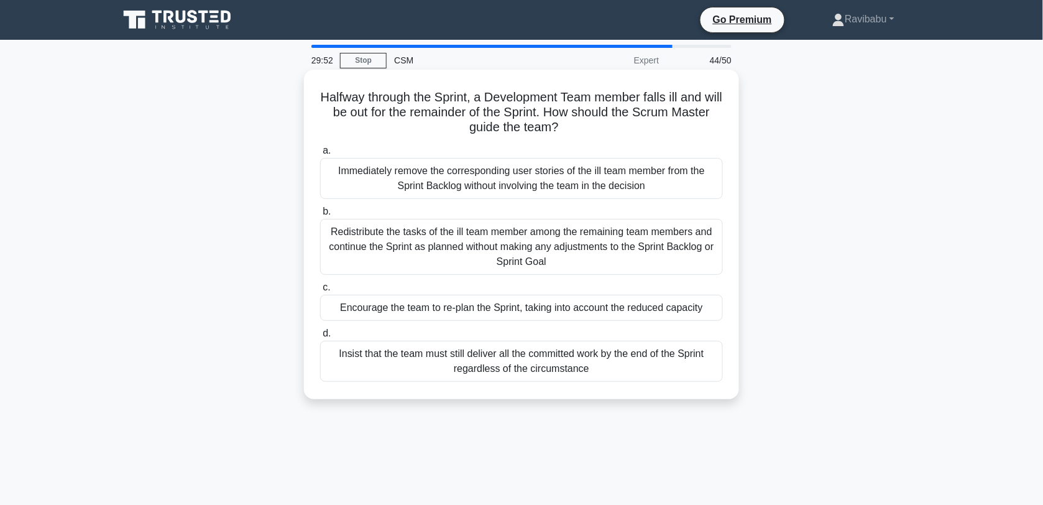
click at [543, 258] on div "Redistribute the tasks of the ill team member among the remaining team members …" at bounding box center [521, 247] width 403 height 56
click at [320, 216] on input "b. Redistribute the tasks of the ill team member among the remaining team membe…" at bounding box center [320, 212] width 0 height 8
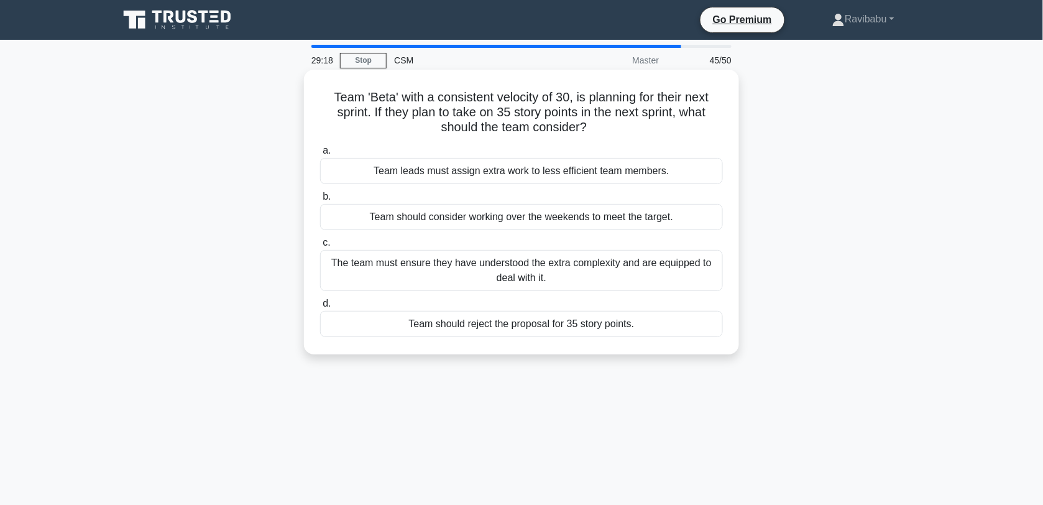
click at [555, 270] on div "The team must ensure they have understood the extra complexity and are equipped…" at bounding box center [521, 270] width 403 height 41
click at [320, 247] on input "c. The team must ensure they have understood the extra complexity and are equip…" at bounding box center [320, 243] width 0 height 8
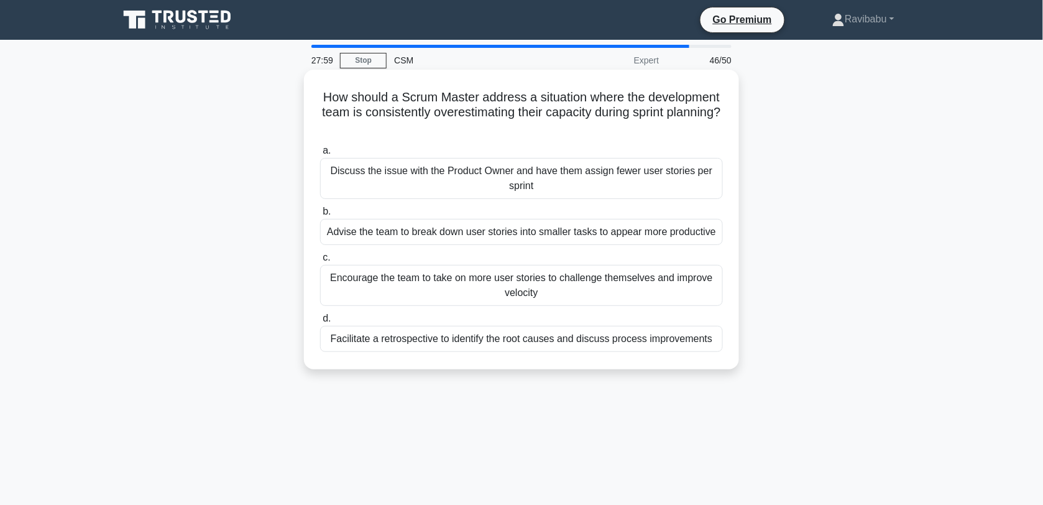
click at [561, 286] on div "Encourage the team to take on more user stories to challenge themselves and imp…" at bounding box center [521, 285] width 403 height 41
click at [320, 262] on input "c. Encourage the team to take on more user stories to challenge themselves and …" at bounding box center [320, 258] width 0 height 8
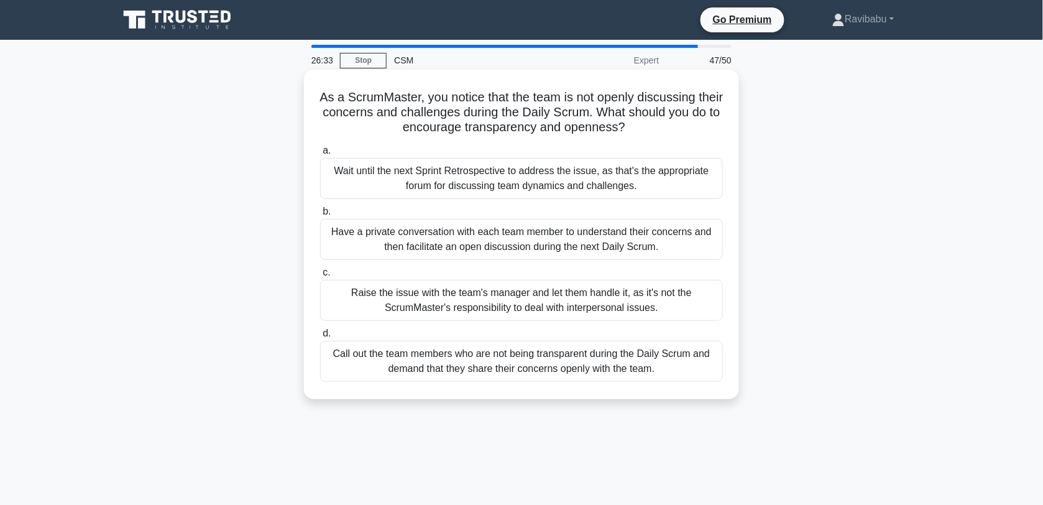
click at [542, 247] on div "Have a private conversation with each team member to understand their concerns …" at bounding box center [521, 239] width 403 height 41
click at [320, 216] on input "b. Have a private conversation with each team member to understand their concer…" at bounding box center [320, 212] width 0 height 8
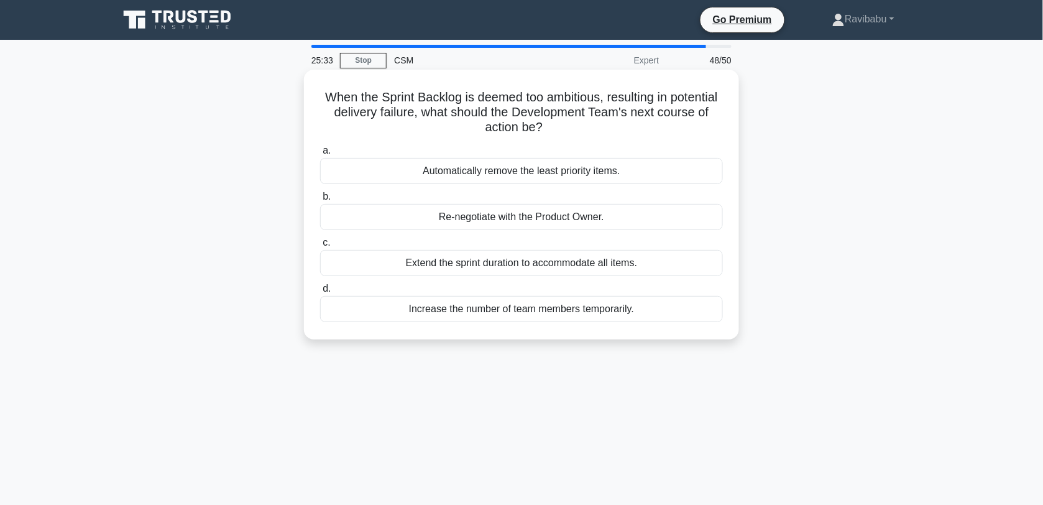
click at [530, 221] on div "Re-negotiate with the Product Owner." at bounding box center [521, 217] width 403 height 26
click at [320, 201] on input "b. Re-negotiate with the Product Owner." at bounding box center [320, 197] width 0 height 8
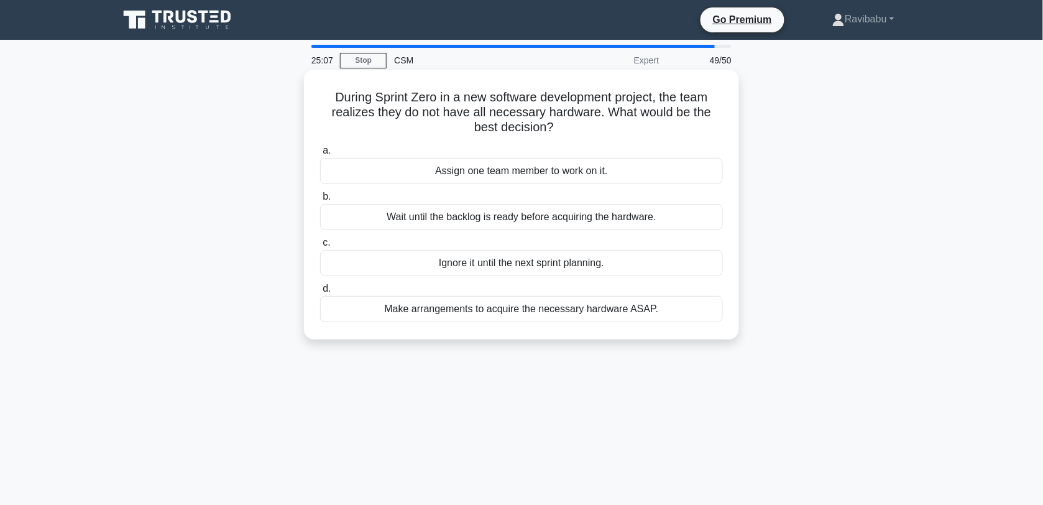
click at [549, 315] on div "Make arrangements to acquire the necessary hardware ASAP." at bounding box center [521, 309] width 403 height 26
click at [320, 293] on input "d. Make arrangements to acquire the necessary hardware ASAP." at bounding box center [320, 289] width 0 height 8
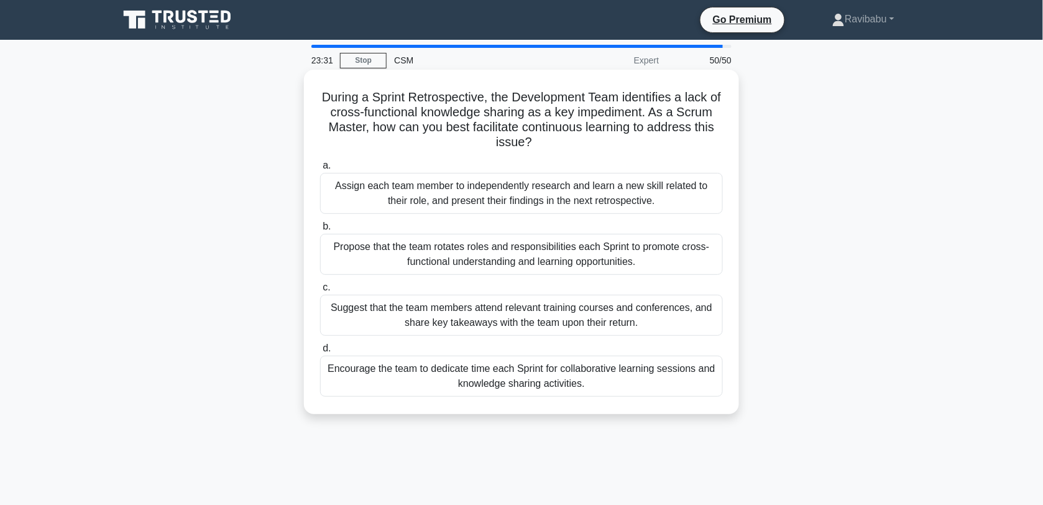
click at [548, 386] on div "Encourage the team to dedicate time each Sprint for collaborative learning sess…" at bounding box center [521, 376] width 403 height 41
click at [320, 352] on input "d. Encourage the team to dedicate time each Sprint for collaborative learning s…" at bounding box center [320, 348] width 0 height 8
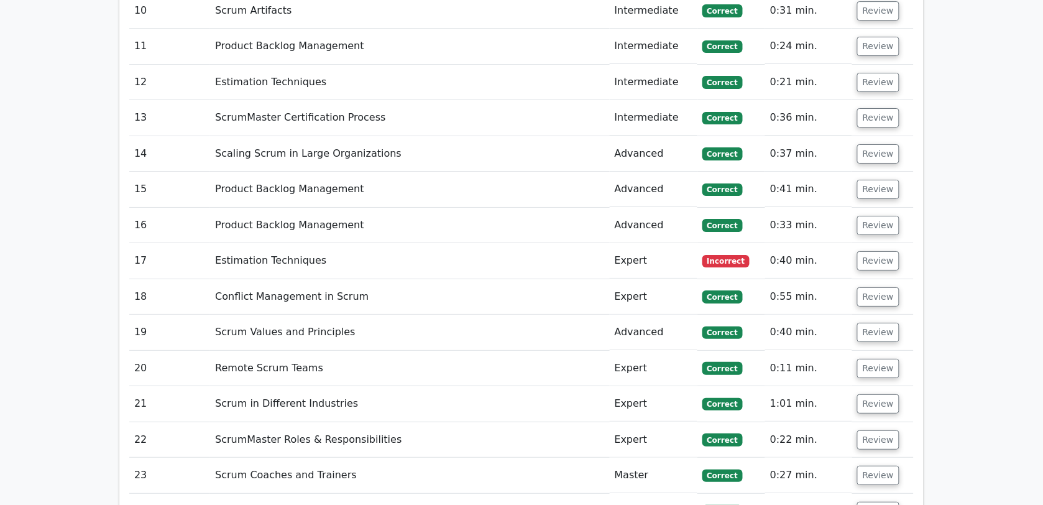
scroll to position [2656, 0]
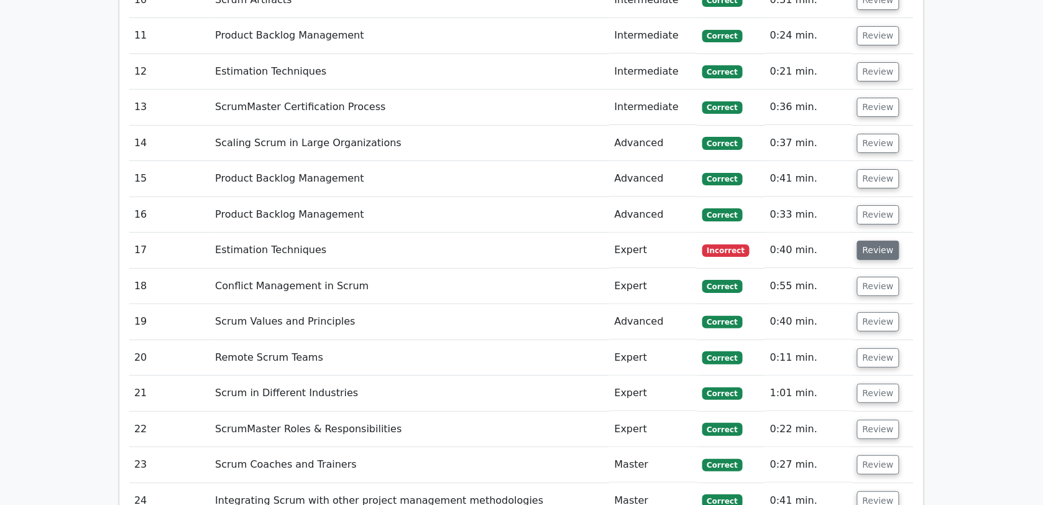
click at [880, 241] on button "Review" at bounding box center [878, 250] width 42 height 19
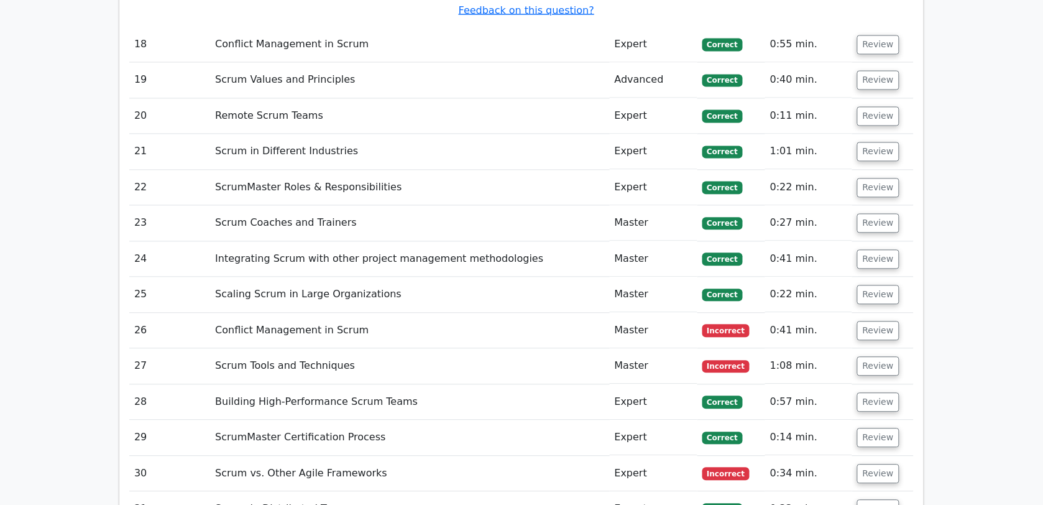
scroll to position [3472, 0]
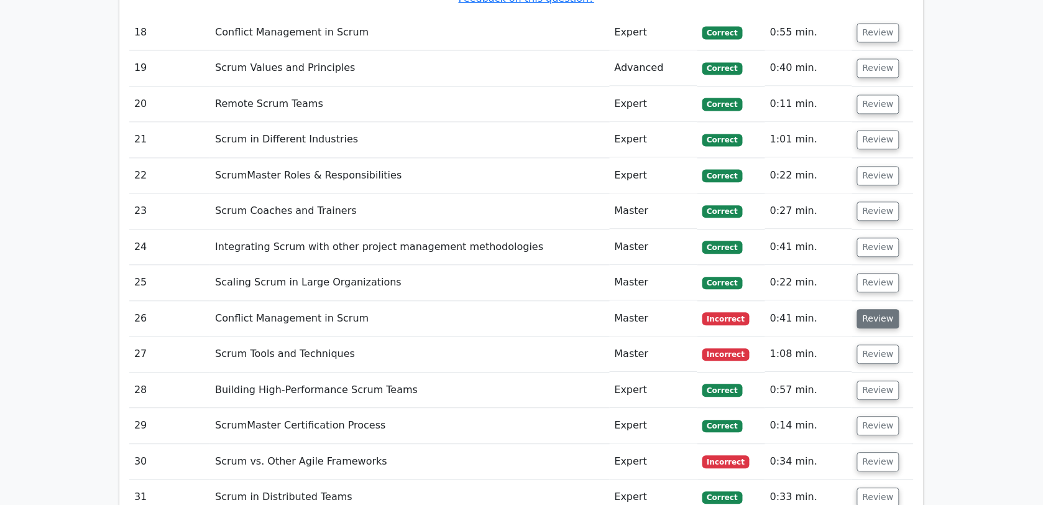
click at [886, 310] on button "Review" at bounding box center [878, 319] width 42 height 19
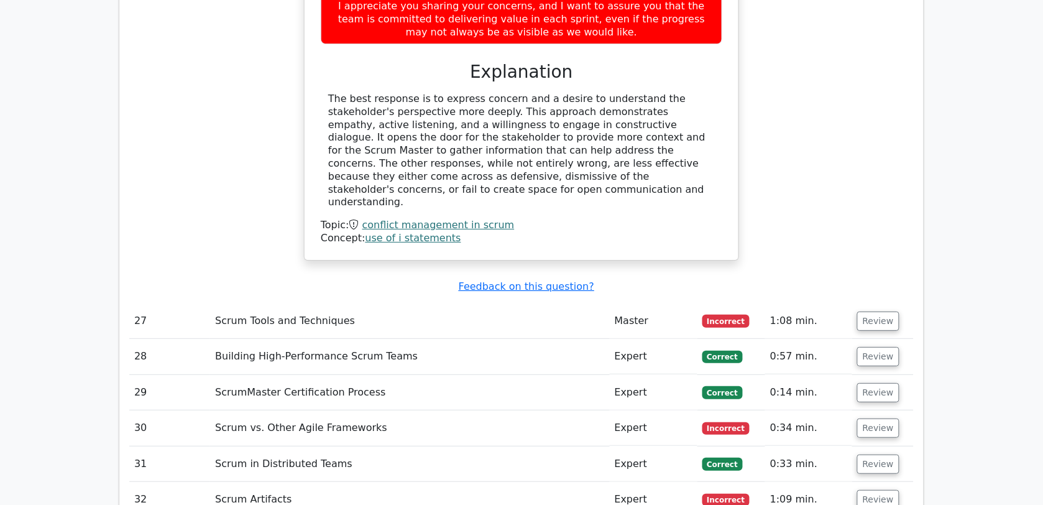
scroll to position [4134, 0]
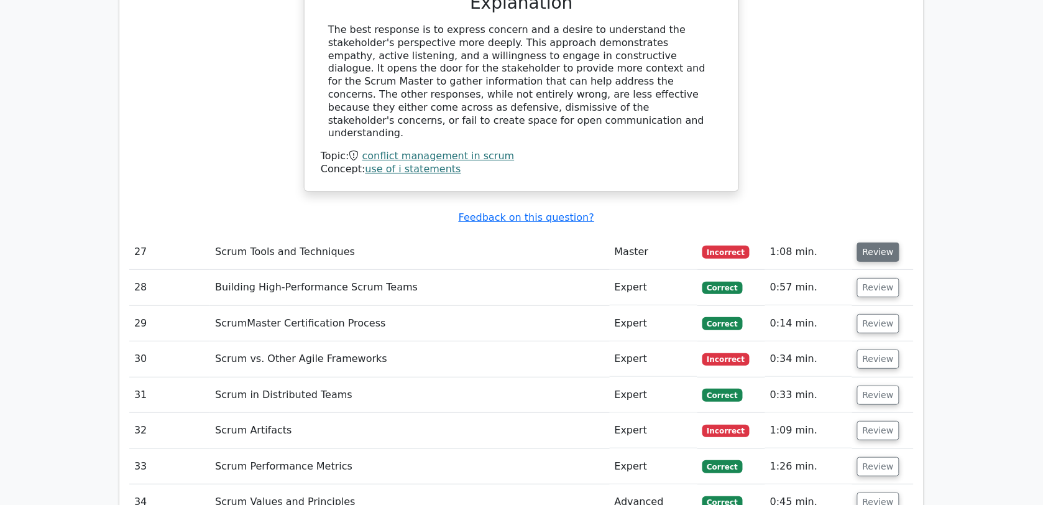
click at [888, 242] on button "Review" at bounding box center [878, 251] width 42 height 19
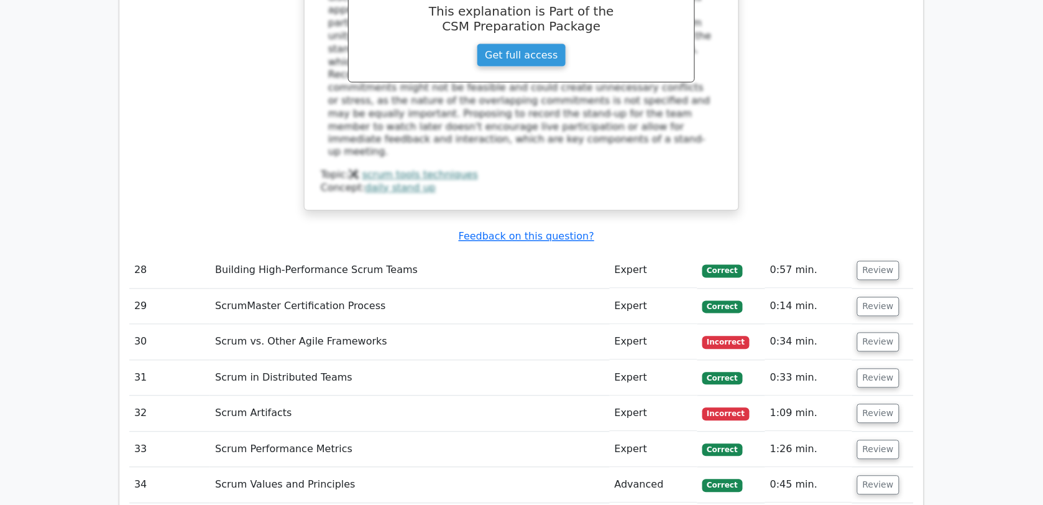
scroll to position [4747, 0]
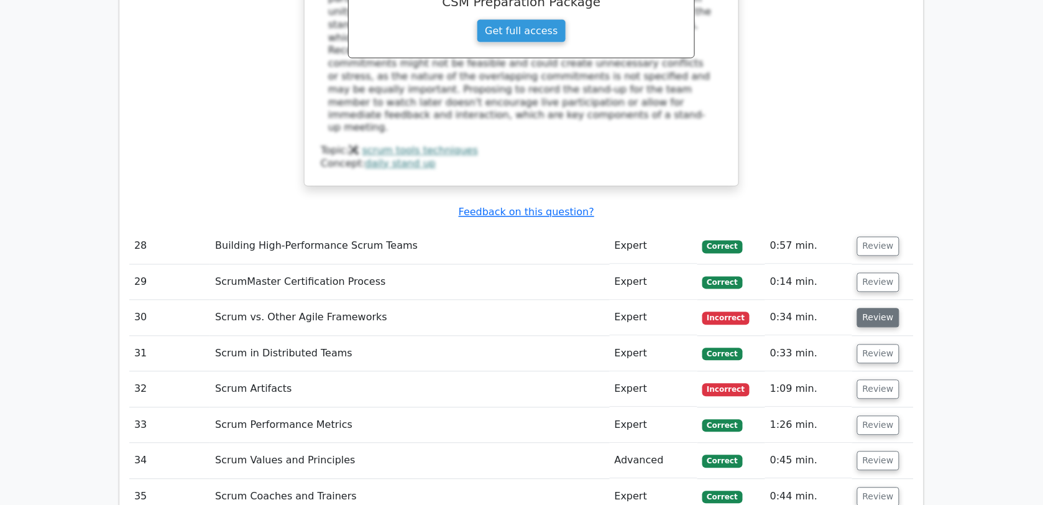
click at [868, 308] on button "Review" at bounding box center [878, 317] width 42 height 19
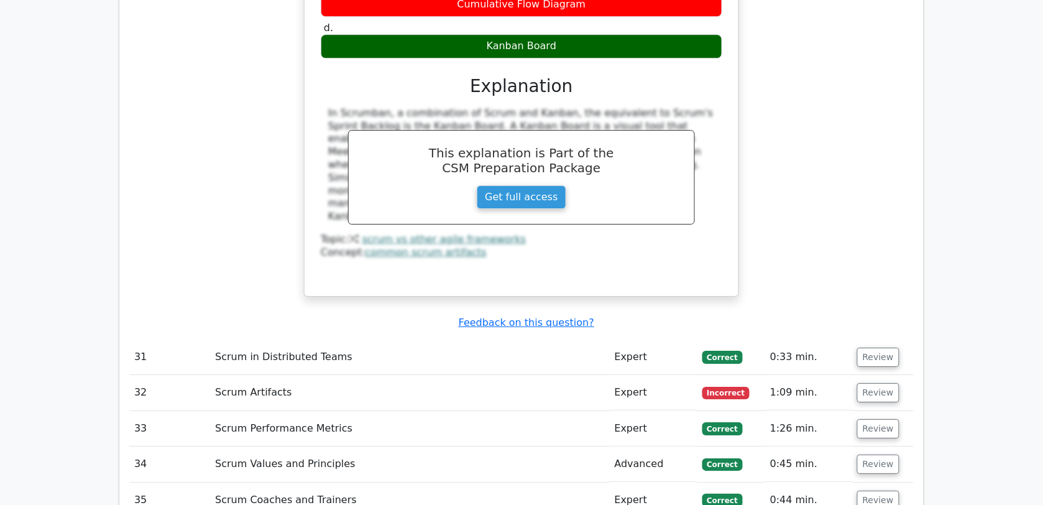
scroll to position [5309, 0]
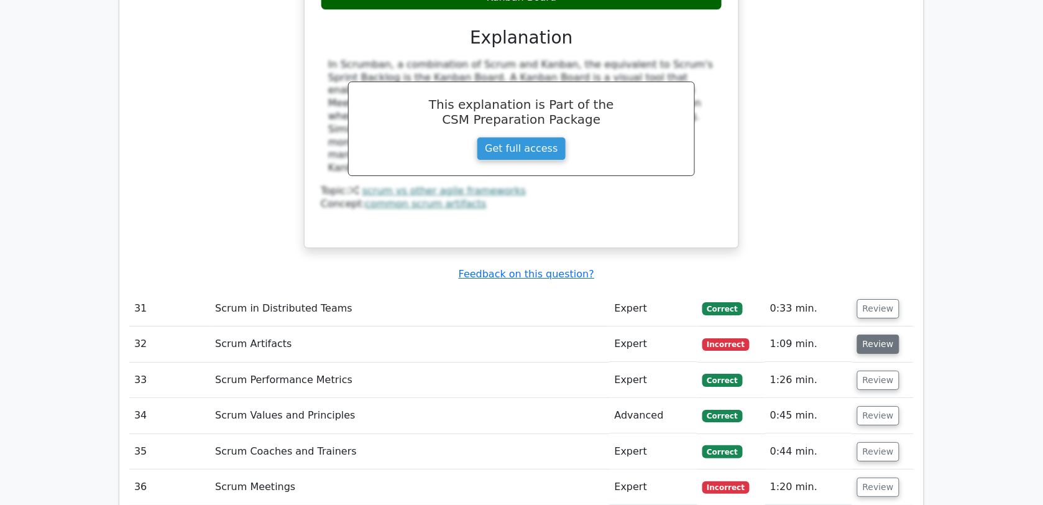
click at [886, 334] on button "Review" at bounding box center [878, 343] width 42 height 19
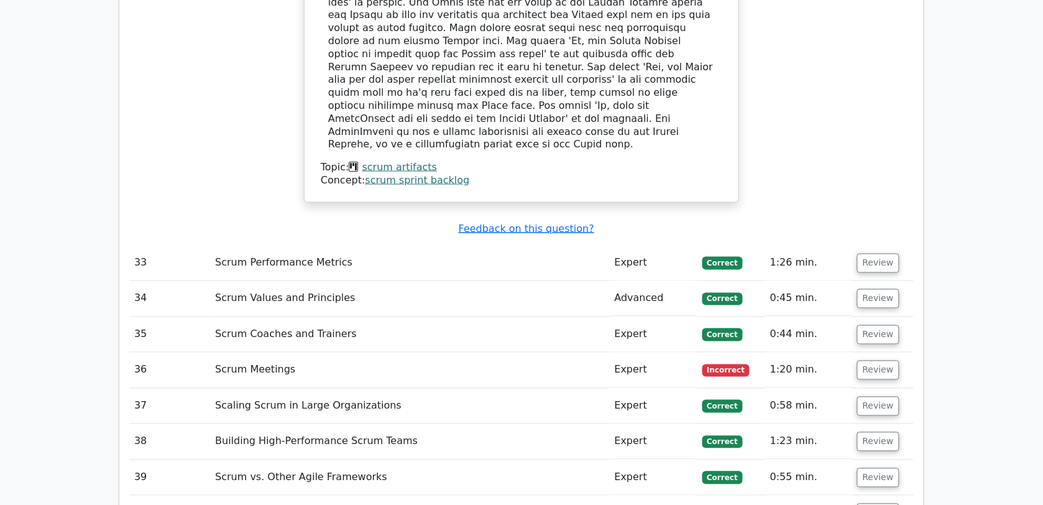
scroll to position [6037, 0]
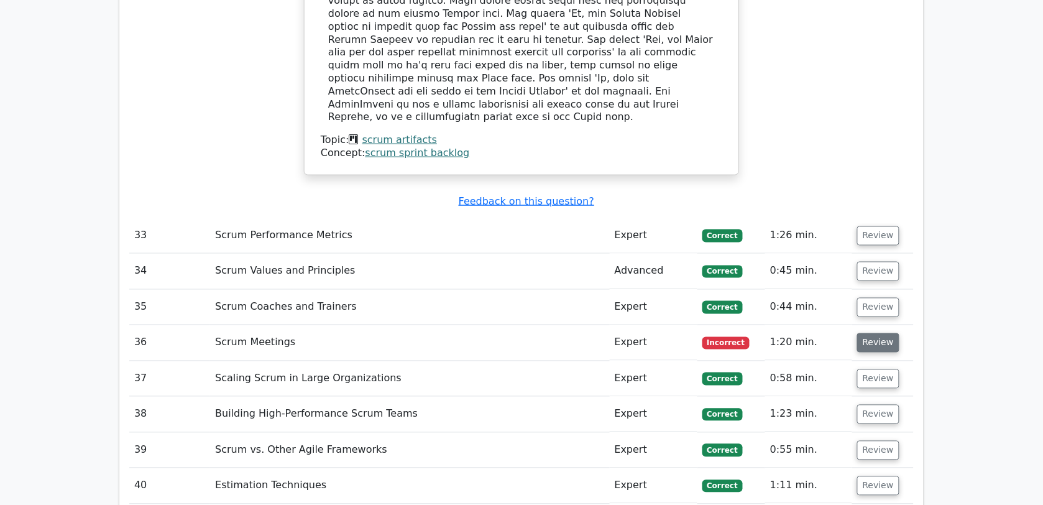
click at [883, 333] on button "Review" at bounding box center [878, 342] width 42 height 19
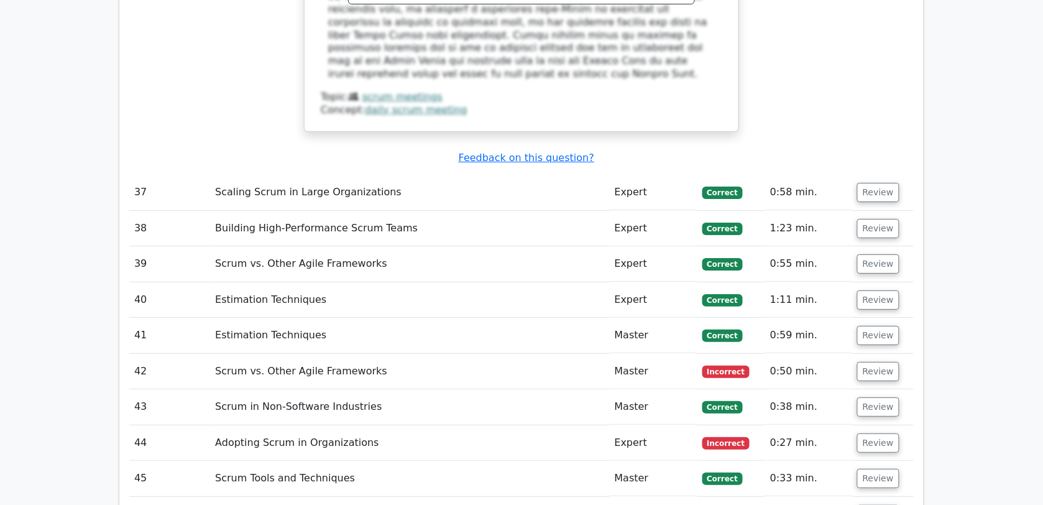
scroll to position [6876, 0]
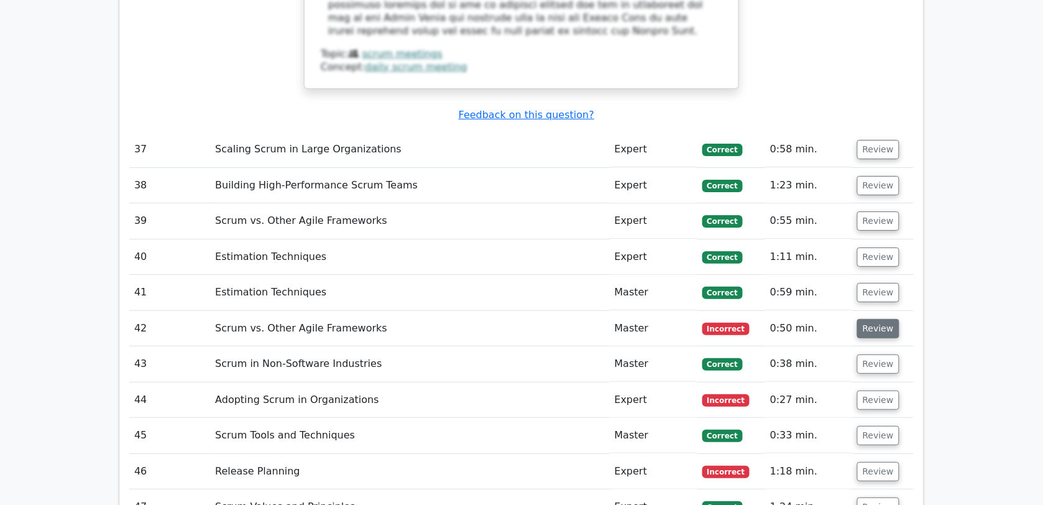
click at [883, 319] on button "Review" at bounding box center [878, 328] width 42 height 19
click at [876, 319] on button "Review" at bounding box center [878, 328] width 42 height 19
click at [864, 319] on button "Review" at bounding box center [878, 328] width 42 height 19
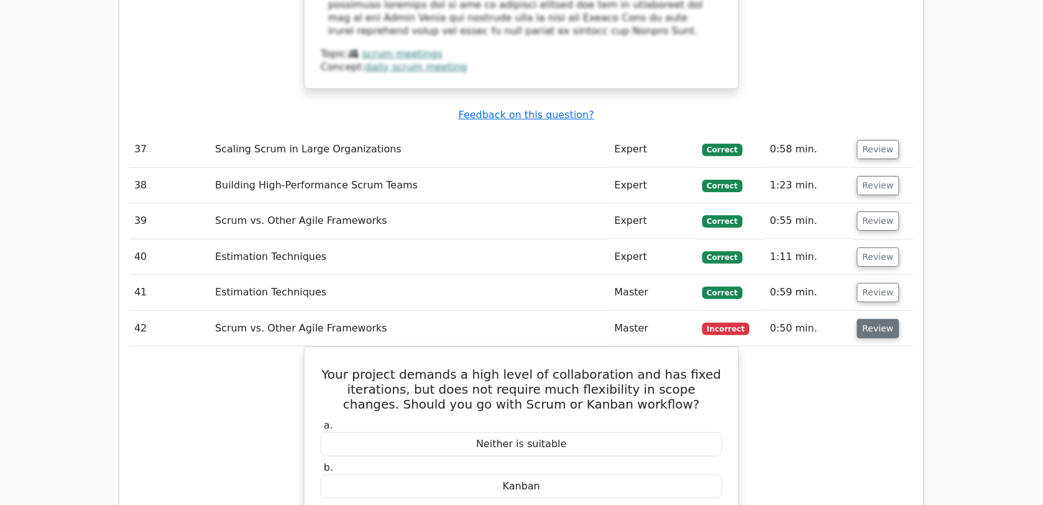
click at [880, 319] on button "Review" at bounding box center [878, 328] width 42 height 19
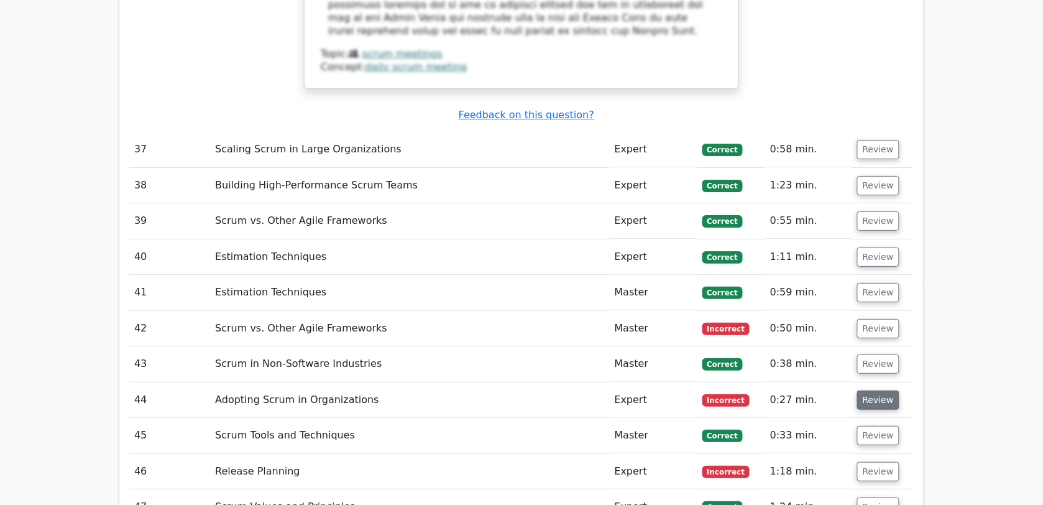
click at [870, 390] on button "Review" at bounding box center [878, 399] width 42 height 19
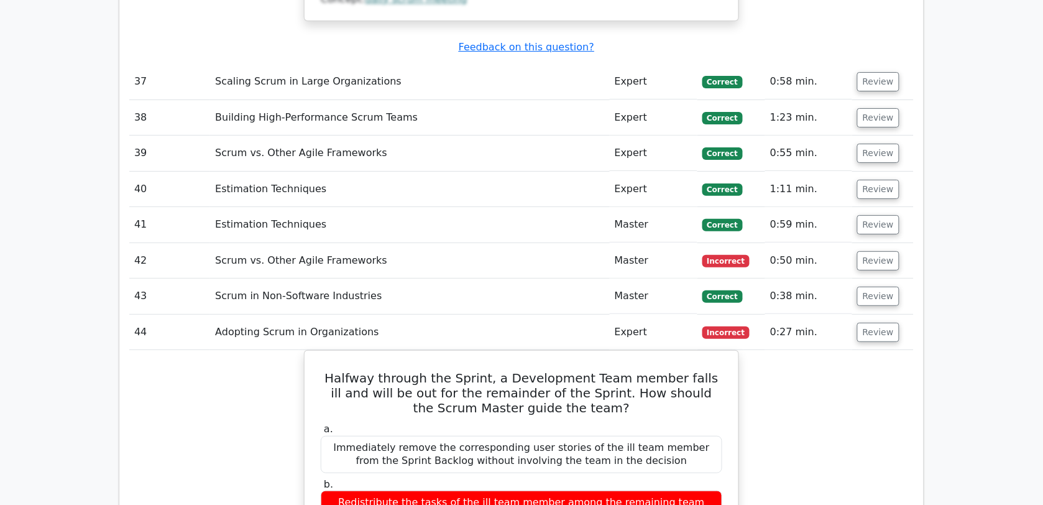
scroll to position [6975, 0]
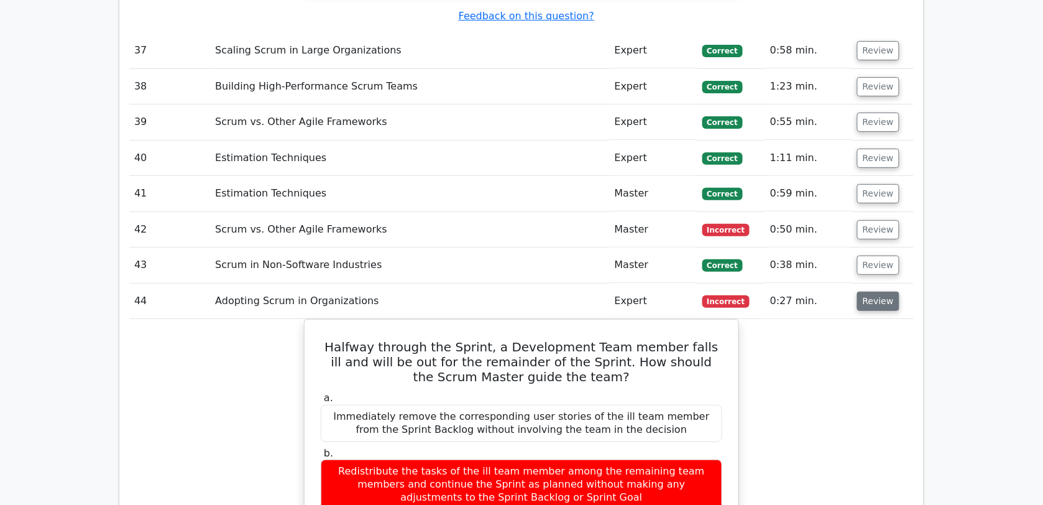
click at [875, 292] on button "Review" at bounding box center [878, 301] width 42 height 19
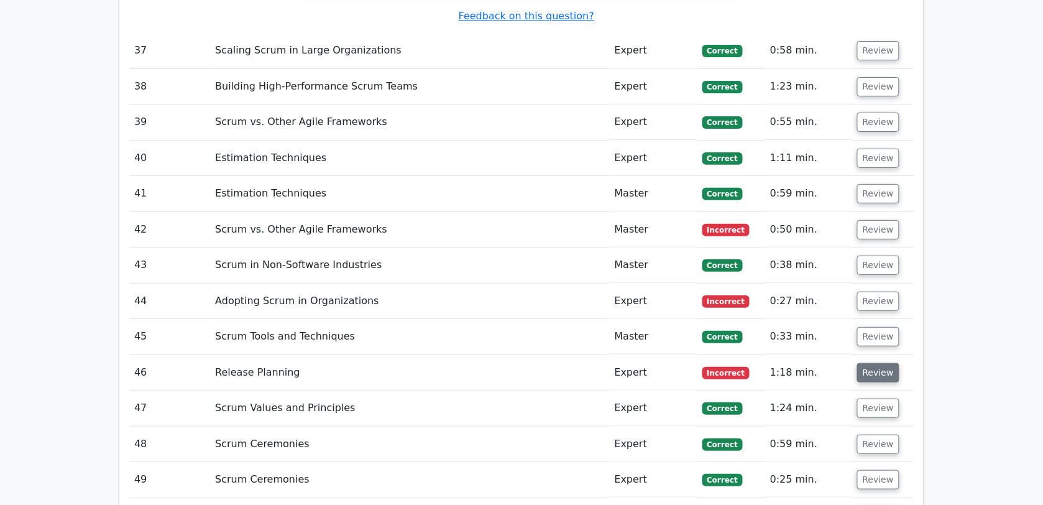
click at [872, 363] on button "Review" at bounding box center [878, 372] width 42 height 19
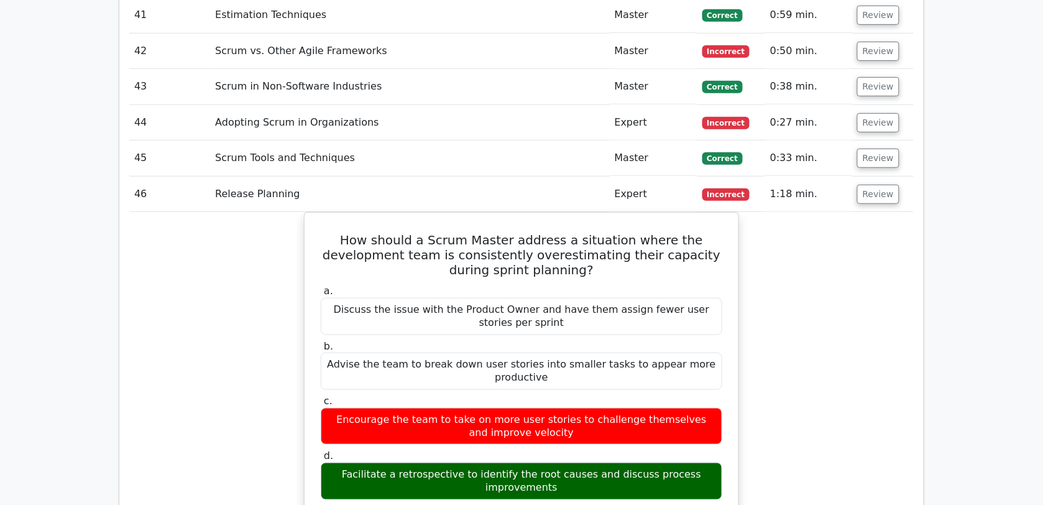
scroll to position [7171, 0]
